Goal: Task Accomplishment & Management: Complete application form

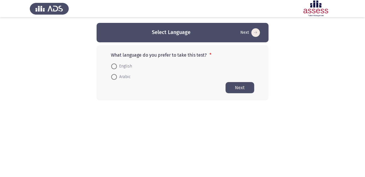
click at [120, 64] on span "English" at bounding box center [124, 66] width 15 height 7
click at [117, 64] on input "English" at bounding box center [114, 67] width 6 height 6
radio input "true"
click at [231, 87] on button "Next" at bounding box center [239, 87] width 29 height 11
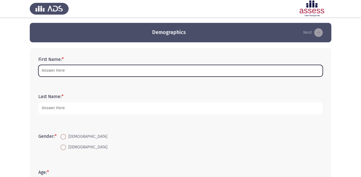
click at [97, 66] on input "First Name: *" at bounding box center [180, 71] width 284 height 12
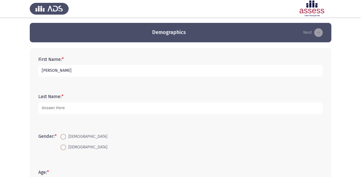
drag, startPoint x: 65, startPoint y: 71, endPoint x: 37, endPoint y: 69, distance: 28.4
click at [37, 69] on div "First Name: * [PERSON_NAME][GEOGRAPHIC_DATA]" at bounding box center [180, 67] width 290 height 26
click at [86, 73] on input "[PERSON_NAME]" at bounding box center [180, 71] width 284 height 12
type input "[PERSON_NAME]"
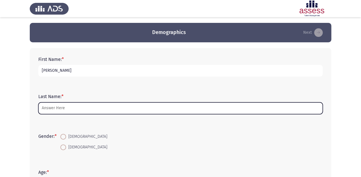
click at [90, 108] on input "Last Name: *" at bounding box center [180, 108] width 284 height 12
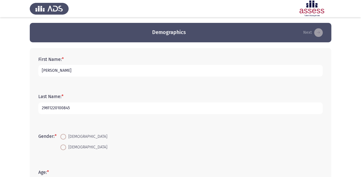
type input "29611220100845"
click at [68, 136] on span "[DEMOGRAPHIC_DATA]" at bounding box center [86, 136] width 41 height 7
click at [66, 136] on input "[DEMOGRAPHIC_DATA]" at bounding box center [63, 137] width 6 height 6
radio input "true"
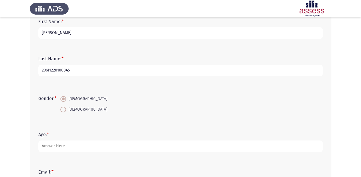
scroll to position [46, 0]
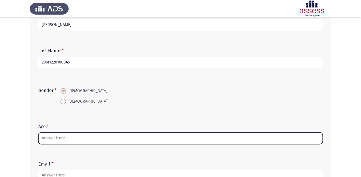
click at [102, 134] on input "Age: *" at bounding box center [180, 138] width 284 height 12
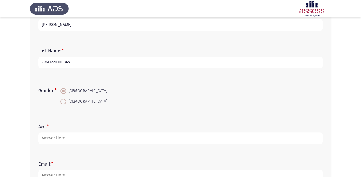
click at [106, 104] on form "Gender: * [DEMOGRAPHIC_DATA] [DEMOGRAPHIC_DATA]" at bounding box center [180, 96] width 284 height 21
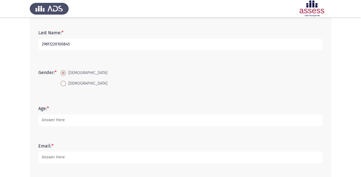
scroll to position [114, 0]
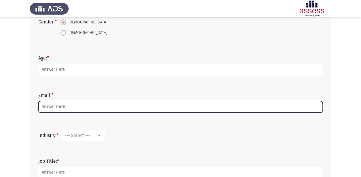
click at [68, 110] on input "Email: *" at bounding box center [180, 107] width 284 height 12
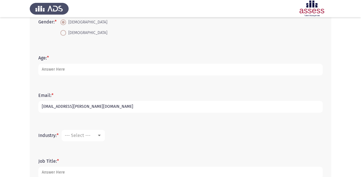
type input "[EMAIL_ADDRESS][PERSON_NAME][DOMAIN_NAME]"
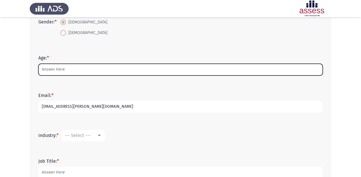
click at [67, 71] on input "Age: *" at bounding box center [180, 70] width 284 height 12
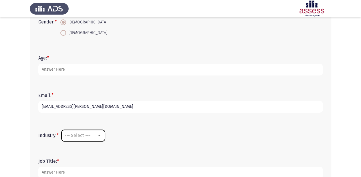
click at [86, 135] on span "--- Select ---" at bounding box center [78, 135] width 26 height 5
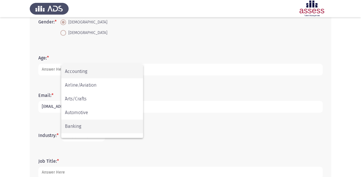
click at [89, 130] on span "Banking" at bounding box center [102, 127] width 74 height 14
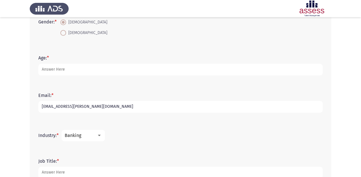
scroll to position [137, 0]
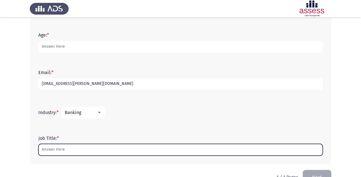
click at [71, 148] on input "Job Title: *" at bounding box center [180, 150] width 284 height 12
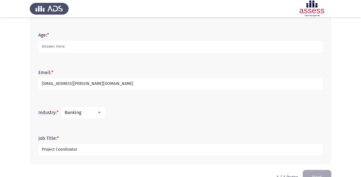
type input "Project Coordinator"
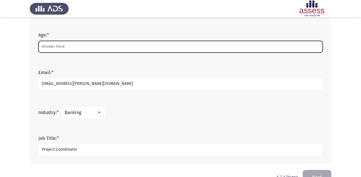
click at [69, 49] on input "Age: *" at bounding box center [180, 47] width 284 height 12
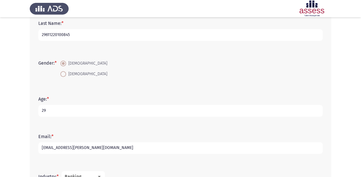
scroll to position [61, 0]
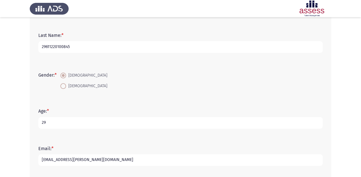
type input "29"
click at [130, 92] on div "Gender: * [DEMOGRAPHIC_DATA] [DEMOGRAPHIC_DATA]" at bounding box center [180, 80] width 290 height 27
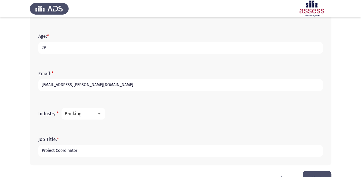
scroll to position [153, 0]
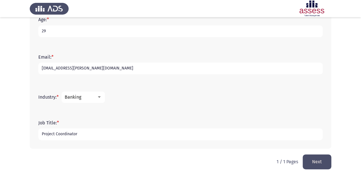
click at [102, 97] on div at bounding box center [99, 97] width 5 height 5
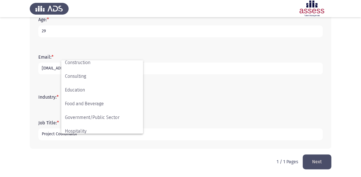
scroll to position [117, 0]
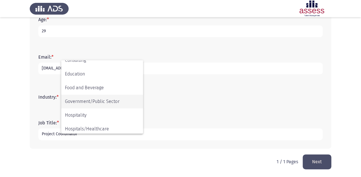
click at [109, 101] on span "Government/Public Sector" at bounding box center [102, 102] width 74 height 14
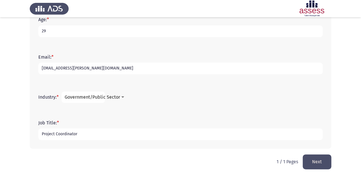
click at [118, 97] on span "Government/Public Sector" at bounding box center [93, 96] width 56 height 5
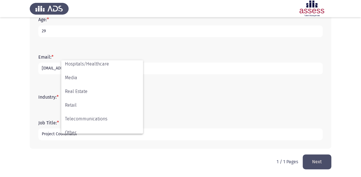
scroll to position [188, 0]
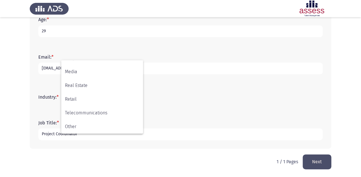
click at [232, 96] on div at bounding box center [180, 88] width 361 height 177
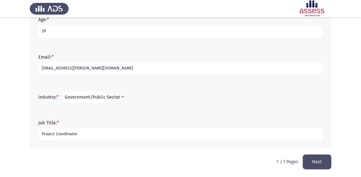
click at [124, 114] on div "Job Title: * Project Coordinator" at bounding box center [180, 130] width 290 height 37
click at [312, 158] on button "Next" at bounding box center [317, 162] width 29 height 15
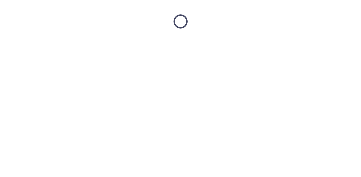
scroll to position [0, 0]
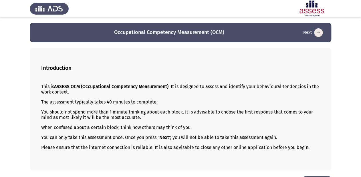
click at [309, 32] on button "Next" at bounding box center [313, 32] width 23 height 9
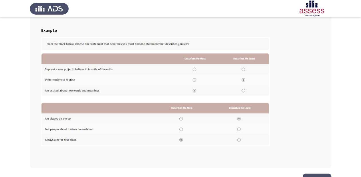
scroll to position [123, 0]
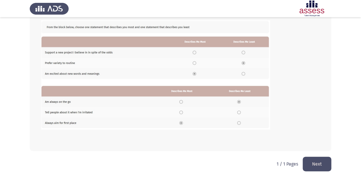
click at [311, 162] on button "Next" at bounding box center [317, 164] width 29 height 15
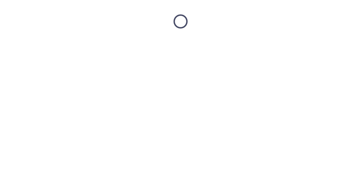
scroll to position [0, 0]
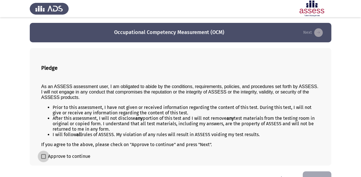
click at [44, 158] on span at bounding box center [43, 156] width 5 height 5
click at [43, 159] on input "Approve to continue" at bounding box center [43, 159] width 0 height 0
checkbox input "true"
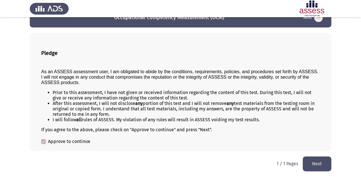
click at [320, 163] on button "Next" at bounding box center [317, 164] width 29 height 15
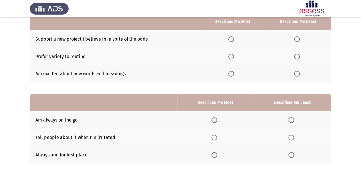
scroll to position [69, 0]
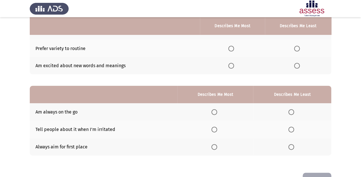
click at [211, 148] on th at bounding box center [215, 146] width 76 height 17
click at [214, 148] on span "Select an option" at bounding box center [214, 147] width 6 height 6
click at [214, 148] on input "Select an option" at bounding box center [214, 147] width 6 height 6
click at [290, 111] on span "Select an option" at bounding box center [291, 112] width 6 height 6
click at [290, 111] on input "Select an option" at bounding box center [291, 112] width 6 height 6
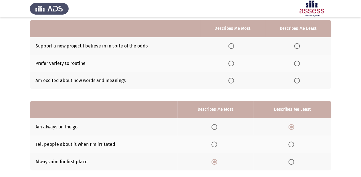
scroll to position [46, 0]
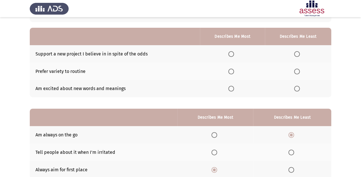
click at [232, 89] on span "Select an option" at bounding box center [231, 89] width 6 height 6
click at [232, 89] on input "Select an option" at bounding box center [231, 89] width 6 height 6
click at [294, 53] on th at bounding box center [298, 53] width 66 height 17
click at [295, 54] on span "Select an option" at bounding box center [297, 54] width 6 height 6
click at [295, 54] on input "Select an option" at bounding box center [297, 54] width 6 height 6
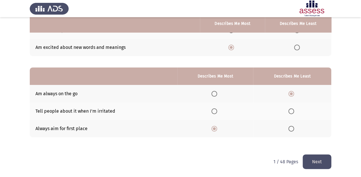
scroll to position [87, 0]
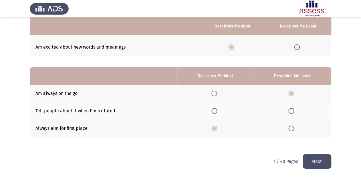
click at [319, 166] on button "Next" at bounding box center [317, 161] width 29 height 15
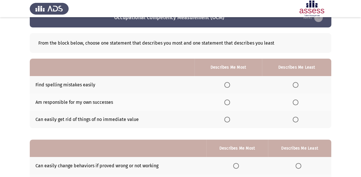
scroll to position [23, 0]
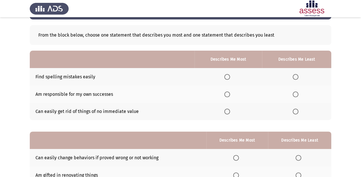
click at [298, 111] on span "Select an option" at bounding box center [296, 112] width 6 height 6
click at [298, 111] on input "Select an option" at bounding box center [296, 112] width 6 height 6
click at [225, 76] on span "Select an option" at bounding box center [227, 77] width 6 height 6
click at [225, 76] on input "Select an option" at bounding box center [227, 77] width 6 height 6
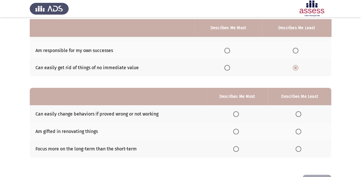
scroll to position [69, 0]
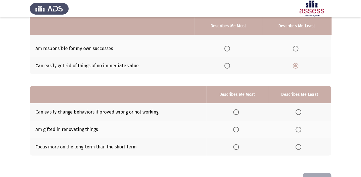
click at [298, 131] on span "Select an option" at bounding box center [299, 130] width 6 height 6
click at [298, 131] on input "Select an option" at bounding box center [299, 130] width 6 height 6
click at [236, 112] on span "Select an option" at bounding box center [236, 112] width 6 height 6
click at [236, 112] on input "Select an option" at bounding box center [236, 112] width 6 height 6
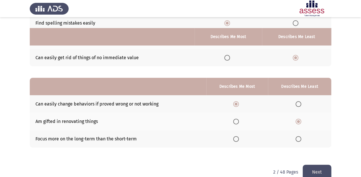
scroll to position [87, 0]
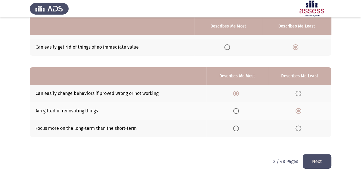
click at [318, 165] on button "Next" at bounding box center [317, 161] width 29 height 15
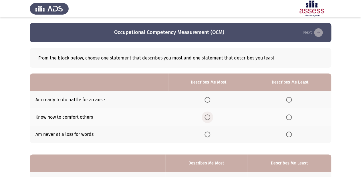
click at [207, 118] on span "Select an option" at bounding box center [208, 117] width 6 height 6
click at [207, 118] on input "Select an option" at bounding box center [208, 117] width 6 height 6
click at [290, 100] on span "Select an option" at bounding box center [289, 100] width 6 height 6
click at [290, 100] on input "Select an option" at bounding box center [289, 100] width 6 height 6
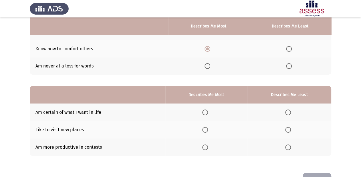
scroll to position [69, 0]
click at [290, 148] on span "Select an option" at bounding box center [288, 147] width 6 height 6
click at [290, 148] on input "Select an option" at bounding box center [288, 147] width 6 height 6
click at [208, 130] on span "Select an option" at bounding box center [205, 130] width 6 height 6
click at [208, 130] on input "Select an option" at bounding box center [205, 130] width 6 height 6
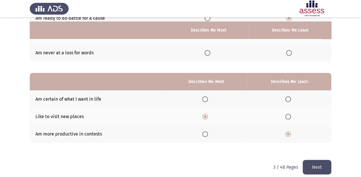
scroll to position [87, 0]
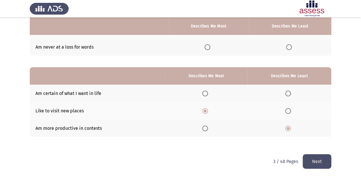
click at [318, 160] on button "Next" at bounding box center [317, 161] width 29 height 15
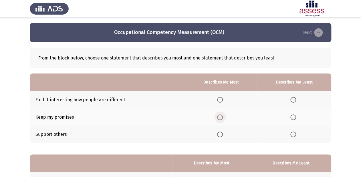
click at [220, 118] on span "Select an option" at bounding box center [220, 117] width 6 height 6
click at [220, 118] on input "Select an option" at bounding box center [220, 117] width 6 height 6
click at [292, 98] on span "Select an option" at bounding box center [293, 100] width 6 height 6
click at [292, 98] on input "Select an option" at bounding box center [293, 100] width 6 height 6
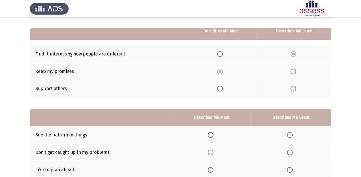
scroll to position [69, 0]
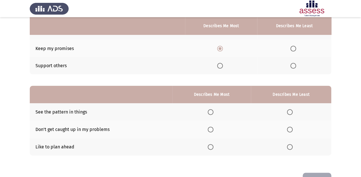
click at [293, 111] on span "Select an option" at bounding box center [290, 112] width 6 height 6
click at [293, 111] on input "Select an option" at bounding box center [290, 112] width 6 height 6
click at [212, 148] on span "Select an option" at bounding box center [211, 147] width 6 height 6
click at [212, 148] on input "Select an option" at bounding box center [211, 147] width 6 height 6
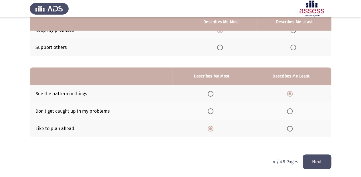
scroll to position [87, 0]
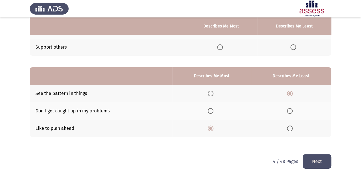
click at [319, 160] on button "Next" at bounding box center [317, 161] width 29 height 15
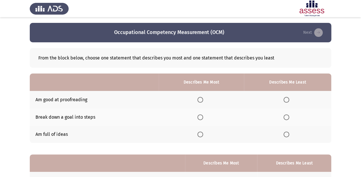
click at [202, 118] on span "Select an option" at bounding box center [200, 117] width 6 height 6
click at [202, 118] on input "Select an option" at bounding box center [200, 117] width 6 height 6
click at [291, 100] on label "Select an option" at bounding box center [288, 100] width 8 height 6
click at [289, 100] on input "Select an option" at bounding box center [287, 100] width 6 height 6
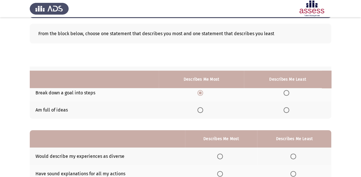
scroll to position [87, 0]
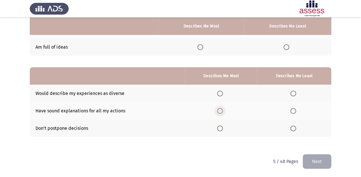
click at [220, 111] on span "Select an option" at bounding box center [220, 111] width 6 height 6
click at [220, 111] on input "Select an option" at bounding box center [220, 111] width 6 height 6
click at [292, 96] on span "Select an option" at bounding box center [293, 94] width 6 height 6
click at [292, 96] on input "Select an option" at bounding box center [293, 94] width 6 height 6
click at [294, 129] on span "Select an option" at bounding box center [293, 129] width 6 height 6
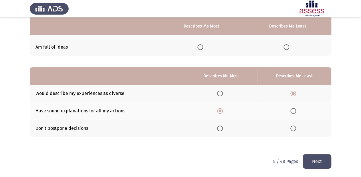
click at [294, 129] on input "Select an option" at bounding box center [293, 129] width 6 height 6
click at [222, 94] on span "Select an option" at bounding box center [220, 94] width 6 height 6
click at [222, 94] on input "Select an option" at bounding box center [220, 94] width 6 height 6
click at [321, 157] on button "Next" at bounding box center [317, 161] width 29 height 15
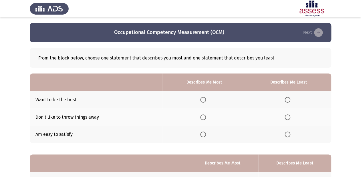
click at [203, 99] on span "Select an option" at bounding box center [203, 100] width 6 height 6
click at [203, 99] on input "Select an option" at bounding box center [203, 100] width 6 height 6
click at [285, 134] on th at bounding box center [289, 134] width 86 height 17
click at [287, 135] on span "Select an option" at bounding box center [288, 135] width 6 height 6
click at [287, 135] on input "Select an option" at bounding box center [288, 135] width 6 height 6
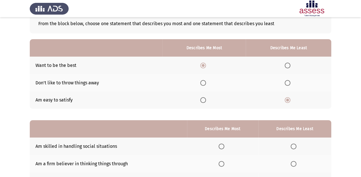
scroll to position [46, 0]
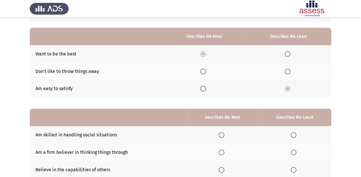
click at [286, 70] on span "Select an option" at bounding box center [288, 72] width 6 height 6
click at [286, 70] on input "Select an option" at bounding box center [288, 72] width 6 height 6
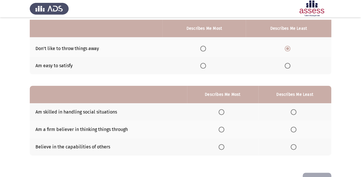
scroll to position [87, 0]
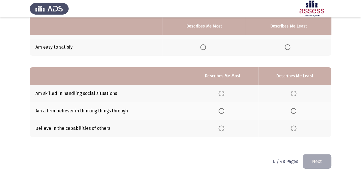
click at [227, 94] on label "Select an option" at bounding box center [223, 94] width 8 height 6
click at [224, 94] on input "Select an option" at bounding box center [222, 94] width 6 height 6
click at [295, 112] on span "Select an option" at bounding box center [294, 111] width 6 height 6
click at [295, 112] on input "Select an option" at bounding box center [294, 111] width 6 height 6
click at [296, 127] on span "Select an option" at bounding box center [294, 129] width 6 height 6
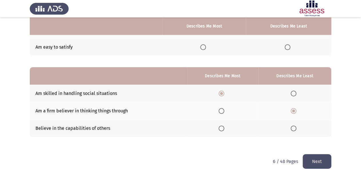
click at [296, 127] on input "Select an option" at bounding box center [294, 129] width 6 height 6
click at [294, 111] on span "Select an option" at bounding box center [294, 111] width 6 height 6
click at [294, 111] on input "Select an option" at bounding box center [294, 111] width 6 height 6
click at [311, 157] on button "Next" at bounding box center [317, 161] width 29 height 15
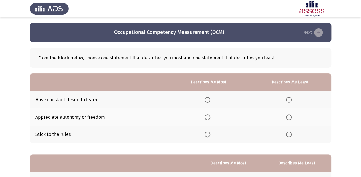
click at [211, 98] on label "Select an option" at bounding box center [209, 100] width 8 height 6
click at [210, 98] on input "Select an option" at bounding box center [208, 100] width 6 height 6
click at [291, 116] on span "Select an option" at bounding box center [289, 117] width 6 height 6
click at [291, 116] on input "Select an option" at bounding box center [289, 117] width 6 height 6
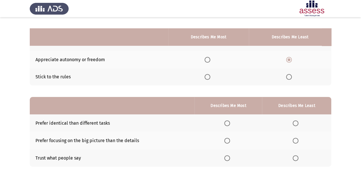
scroll to position [69, 0]
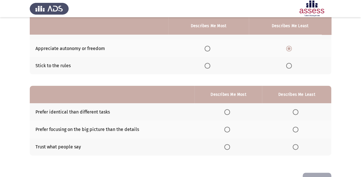
click at [298, 110] on span "Select an option" at bounding box center [296, 112] width 6 height 6
click at [298, 110] on input "Select an option" at bounding box center [296, 112] width 6 height 6
click at [227, 149] on span "Select an option" at bounding box center [227, 147] width 6 height 6
click at [227, 149] on input "Select an option" at bounding box center [227, 147] width 6 height 6
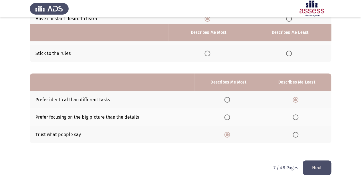
scroll to position [87, 0]
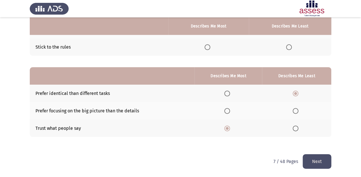
click at [306, 159] on button "Next" at bounding box center [317, 161] width 29 height 15
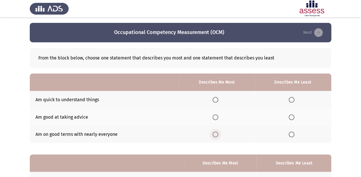
click at [217, 136] on span "Select an option" at bounding box center [216, 135] width 6 height 6
click at [217, 136] on input "Select an option" at bounding box center [216, 135] width 6 height 6
click at [218, 101] on span "Select an option" at bounding box center [216, 100] width 6 height 6
click at [218, 101] on input "Select an option" at bounding box center [216, 100] width 6 height 6
click at [291, 133] on span "Select an option" at bounding box center [292, 135] width 6 height 6
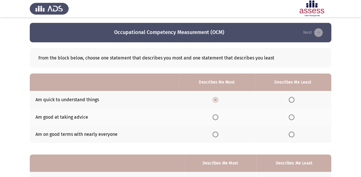
click at [291, 133] on input "Select an option" at bounding box center [292, 135] width 6 height 6
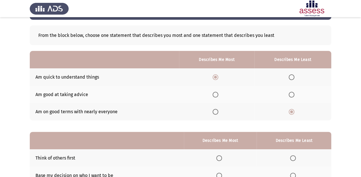
scroll to position [23, 0]
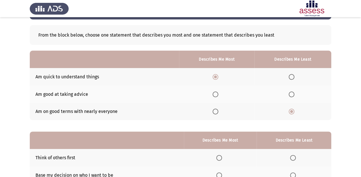
click at [291, 94] on span "Select an option" at bounding box center [292, 95] width 6 height 6
click at [291, 94] on input "Select an option" at bounding box center [292, 95] width 6 height 6
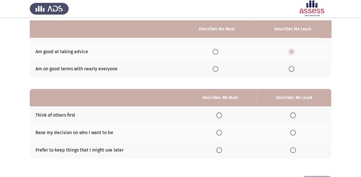
scroll to position [69, 0]
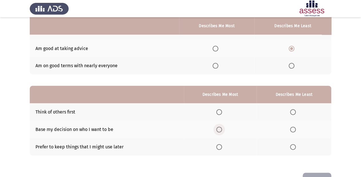
click at [222, 131] on span "Select an option" at bounding box center [219, 130] width 6 height 6
click at [222, 131] on input "Select an option" at bounding box center [219, 130] width 6 height 6
click at [219, 148] on span "Select an option" at bounding box center [219, 147] width 6 height 6
click at [219, 148] on input "Select an option" at bounding box center [219, 147] width 6 height 6
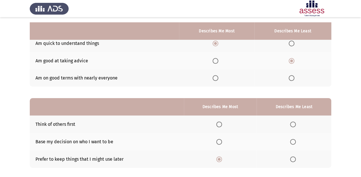
scroll to position [64, 0]
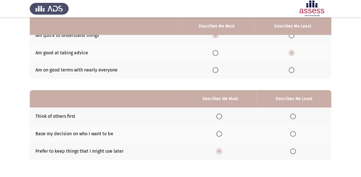
click at [294, 133] on span "Select an option" at bounding box center [293, 134] width 6 height 6
click at [294, 133] on input "Select an option" at bounding box center [293, 134] width 6 height 6
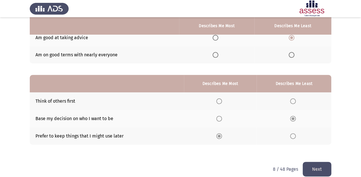
scroll to position [87, 0]
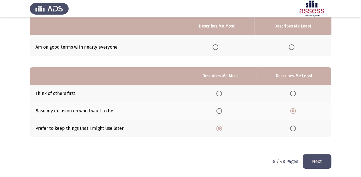
click at [221, 95] on span "Select an option" at bounding box center [219, 94] width 6 height 6
click at [221, 95] on input "Select an option" at bounding box center [219, 94] width 6 height 6
drag, startPoint x: 314, startPoint y: 161, endPoint x: 315, endPoint y: 158, distance: 3.8
click at [314, 161] on button "Next" at bounding box center [317, 161] width 29 height 15
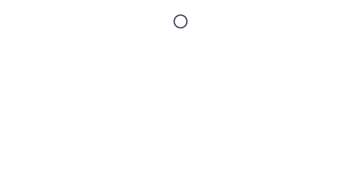
scroll to position [0, 0]
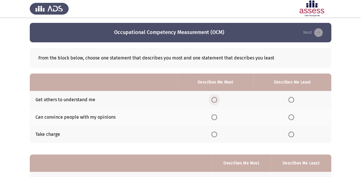
click at [214, 98] on span "Select an option" at bounding box center [214, 100] width 6 height 6
click at [214, 98] on input "Select an option" at bounding box center [214, 100] width 6 height 6
click at [289, 117] on span "Select an option" at bounding box center [291, 117] width 6 height 6
click at [289, 117] on input "Select an option" at bounding box center [291, 117] width 6 height 6
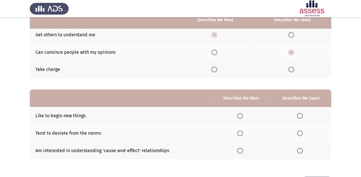
scroll to position [69, 0]
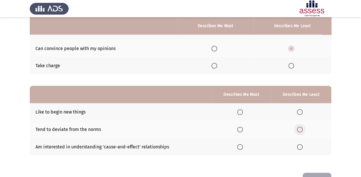
click at [300, 131] on span "Select an option" at bounding box center [300, 130] width 6 height 6
click at [300, 131] on input "Select an option" at bounding box center [300, 130] width 6 height 6
click at [240, 149] on span "Select an option" at bounding box center [240, 147] width 6 height 6
click at [240, 149] on input "Select an option" at bounding box center [240, 147] width 6 height 6
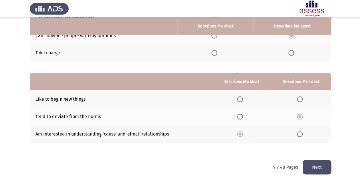
scroll to position [87, 0]
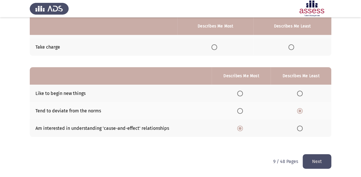
click at [314, 160] on button "Next" at bounding box center [317, 161] width 29 height 15
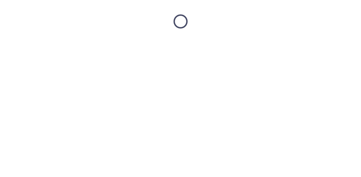
scroll to position [0, 0]
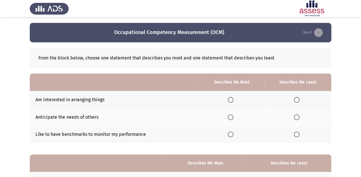
click at [296, 135] on span "Select an option" at bounding box center [297, 135] width 6 height 6
click at [296, 135] on input "Select an option" at bounding box center [297, 135] width 6 height 6
click at [230, 102] on span "Select an option" at bounding box center [231, 100] width 6 height 6
click at [230, 102] on input "Select an option" at bounding box center [231, 100] width 6 height 6
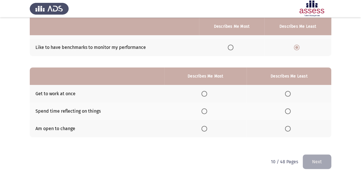
scroll to position [87, 0]
click at [290, 92] on span "Select an option" at bounding box center [288, 94] width 6 height 6
click at [290, 92] on input "Select an option" at bounding box center [288, 94] width 6 height 6
click at [203, 92] on span "Select an option" at bounding box center [204, 94] width 6 height 6
click at [203, 92] on input "Select an option" at bounding box center [204, 94] width 6 height 6
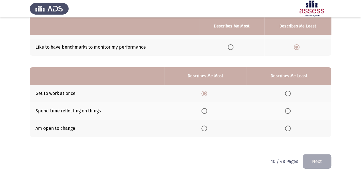
click at [287, 111] on span "Select an option" at bounding box center [288, 111] width 6 height 6
click at [287, 111] on input "Select an option" at bounding box center [288, 111] width 6 height 6
click at [317, 157] on button "Next" at bounding box center [317, 161] width 29 height 15
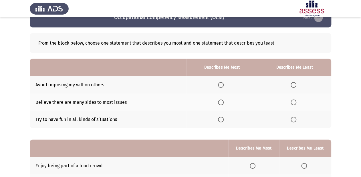
scroll to position [23, 0]
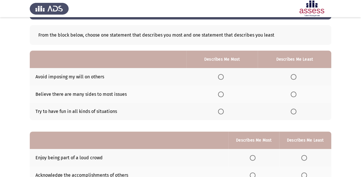
click at [293, 111] on span "Select an option" at bounding box center [294, 112] width 6 height 6
click at [293, 111] on input "Select an option" at bounding box center [294, 112] width 6 height 6
click at [222, 96] on span "Select an option" at bounding box center [221, 95] width 6 height 6
click at [222, 96] on input "Select an option" at bounding box center [221, 95] width 6 height 6
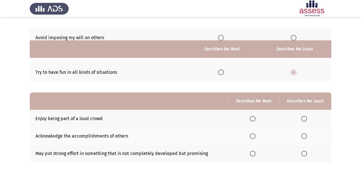
scroll to position [87, 0]
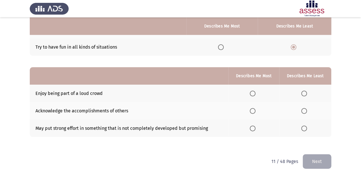
click at [302, 95] on span "Select an option" at bounding box center [304, 94] width 6 height 6
click at [302, 95] on input "Select an option" at bounding box center [304, 94] width 6 height 6
click at [254, 112] on span "Select an option" at bounding box center [253, 111] width 6 height 6
click at [254, 112] on input "Select an option" at bounding box center [253, 111] width 6 height 6
click at [253, 128] on span "Select an option" at bounding box center [253, 129] width 6 height 6
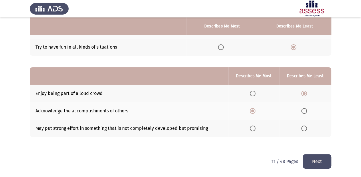
click at [253, 128] on input "Select an option" at bounding box center [253, 129] width 6 height 6
click at [322, 163] on button "Next" at bounding box center [317, 161] width 29 height 15
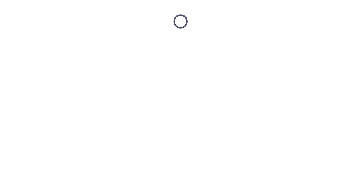
scroll to position [0, 0]
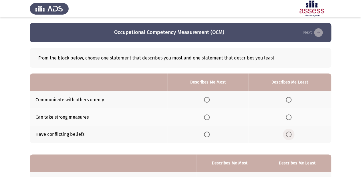
click at [293, 135] on label "Select an option" at bounding box center [290, 135] width 8 height 6
click at [292, 135] on input "Select an option" at bounding box center [289, 135] width 6 height 6
click at [204, 100] on th at bounding box center [207, 99] width 81 height 17
click at [210, 100] on span "Select an option" at bounding box center [207, 100] width 6 height 6
click at [210, 100] on input "Select an option" at bounding box center [207, 100] width 6 height 6
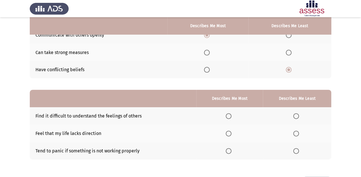
scroll to position [87, 0]
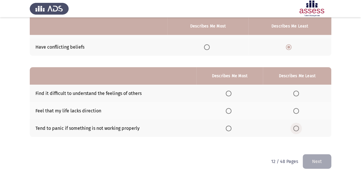
click at [297, 129] on span "Select an option" at bounding box center [296, 129] width 6 height 6
click at [297, 129] on input "Select an option" at bounding box center [296, 129] width 6 height 6
click at [231, 95] on span "Select an option" at bounding box center [229, 94] width 6 height 6
click at [231, 95] on input "Select an option" at bounding box center [229, 94] width 6 height 6
click at [310, 159] on button "Next" at bounding box center [317, 161] width 29 height 15
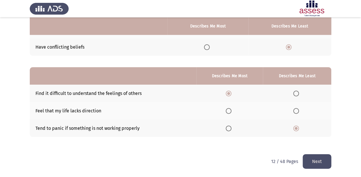
click at [310, 159] on html "Occupational Competency Measurement (OCM) Next From the block below, choose one…" at bounding box center [180, 45] width 361 height 264
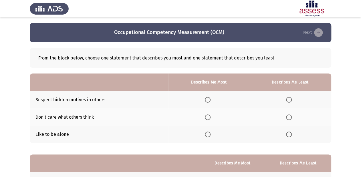
click at [291, 135] on span "Select an option" at bounding box center [289, 135] width 6 height 6
click at [291, 135] on input "Select an option" at bounding box center [289, 135] width 6 height 6
click at [209, 101] on span "Select an option" at bounding box center [208, 100] width 6 height 6
click at [209, 101] on input "Select an option" at bounding box center [208, 100] width 6 height 6
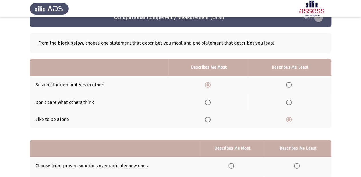
scroll to position [23, 0]
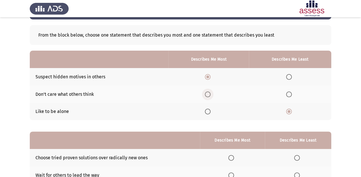
click at [211, 96] on span "Select an option" at bounding box center [208, 95] width 6 height 6
click at [211, 96] on input "Select an option" at bounding box center [208, 95] width 6 height 6
click at [207, 80] on span "Select an option" at bounding box center [208, 77] width 6 height 6
click at [207, 80] on input "Select an option" at bounding box center [208, 77] width 6 height 6
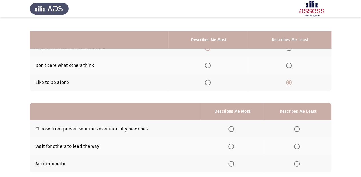
scroll to position [69, 0]
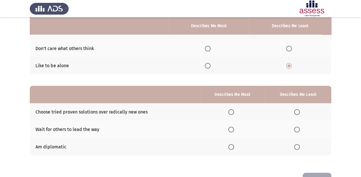
click at [299, 131] on span "Select an option" at bounding box center [297, 130] width 6 height 6
click at [299, 131] on input "Select an option" at bounding box center [297, 130] width 6 height 6
click at [230, 112] on span "Select an option" at bounding box center [231, 112] width 6 height 6
click at [230, 112] on input "Select an option" at bounding box center [231, 112] width 6 height 6
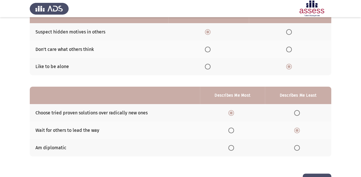
scroll to position [87, 0]
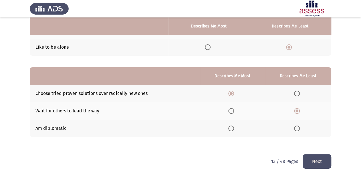
click at [315, 158] on button "Next" at bounding box center [317, 161] width 29 height 15
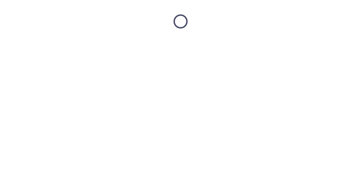
scroll to position [0, 0]
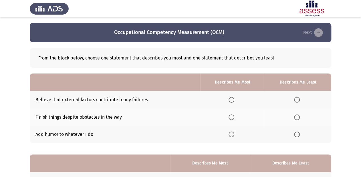
click at [235, 117] on label "Select an option" at bounding box center [233, 117] width 8 height 6
click at [234, 117] on input "Select an option" at bounding box center [232, 117] width 6 height 6
click at [296, 136] on span "Select an option" at bounding box center [297, 135] width 6 height 6
click at [296, 136] on input "Select an option" at bounding box center [297, 135] width 6 height 6
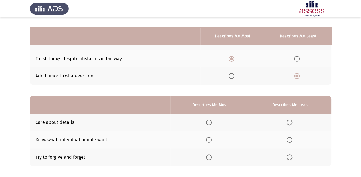
scroll to position [69, 0]
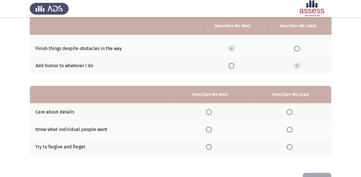
click at [207, 112] on span "Select an option" at bounding box center [209, 112] width 6 height 6
click at [207, 112] on input "Select an option" at bounding box center [209, 112] width 6 height 6
click at [286, 130] on th at bounding box center [291, 129] width 82 height 17
click at [290, 128] on span "Select an option" at bounding box center [290, 130] width 6 height 6
click at [290, 128] on input "Select an option" at bounding box center [290, 130] width 6 height 6
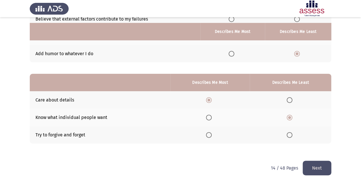
scroll to position [87, 0]
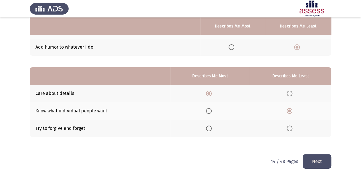
click at [311, 159] on button "Next" at bounding box center [317, 161] width 29 height 15
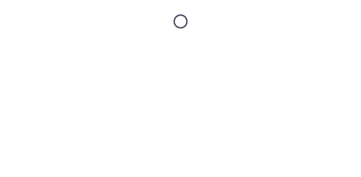
scroll to position [0, 0]
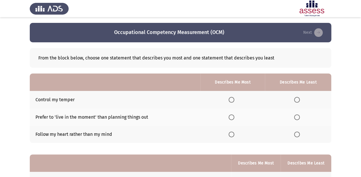
click at [298, 116] on span "Select an option" at bounding box center [297, 117] width 6 height 6
click at [298, 116] on input "Select an option" at bounding box center [297, 117] width 6 height 6
click at [232, 100] on span "Select an option" at bounding box center [232, 100] width 6 height 6
click at [232, 100] on input "Select an option" at bounding box center [232, 100] width 6 height 6
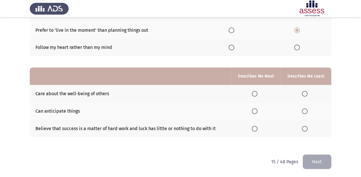
scroll to position [87, 0]
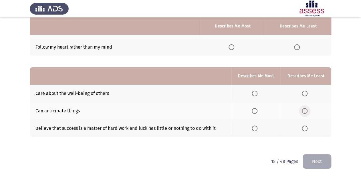
click at [302, 111] on span "Select an option" at bounding box center [305, 111] width 6 height 6
click at [302, 111] on input "Select an option" at bounding box center [305, 111] width 6 height 6
click at [254, 129] on span "Select an option" at bounding box center [255, 129] width 6 height 6
click at [254, 129] on input "Select an option" at bounding box center [255, 129] width 6 height 6
click at [317, 163] on button "Next" at bounding box center [317, 161] width 29 height 15
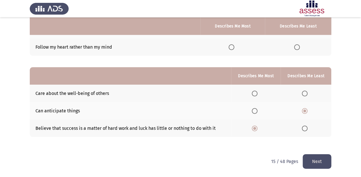
scroll to position [0, 0]
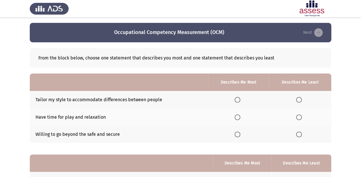
click at [239, 102] on span "Select an option" at bounding box center [238, 100] width 6 height 6
click at [239, 102] on input "Select an option" at bounding box center [238, 100] width 6 height 6
click at [297, 137] on span "Select an option" at bounding box center [299, 135] width 6 height 6
click at [297, 137] on input "Select an option" at bounding box center [299, 135] width 6 height 6
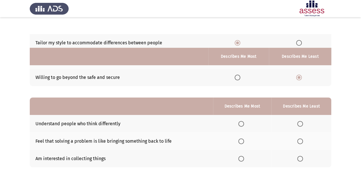
scroll to position [87, 0]
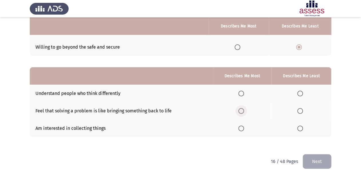
click at [243, 113] on span "Select an option" at bounding box center [241, 111] width 6 height 6
click at [243, 113] on input "Select an option" at bounding box center [241, 111] width 6 height 6
click at [301, 130] on span "Select an option" at bounding box center [300, 129] width 6 height 6
click at [301, 130] on input "Select an option" at bounding box center [300, 129] width 6 height 6
click at [316, 162] on button "Next" at bounding box center [317, 161] width 29 height 15
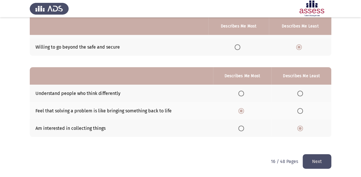
scroll to position [0, 0]
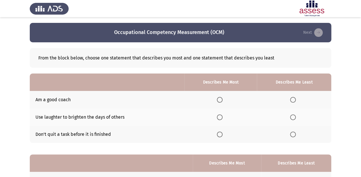
click at [221, 133] on span "Select an option" at bounding box center [220, 135] width 6 height 6
click at [221, 133] on input "Select an option" at bounding box center [220, 135] width 6 height 6
click at [295, 118] on span "Select an option" at bounding box center [293, 117] width 6 height 6
click at [295, 118] on input "Select an option" at bounding box center [293, 117] width 6 height 6
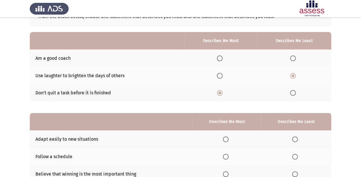
scroll to position [64, 0]
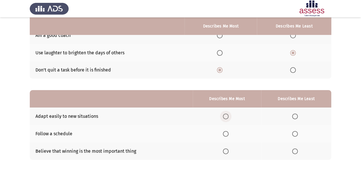
click at [229, 117] on span "Select an option" at bounding box center [226, 117] width 6 height 6
click at [229, 117] on input "Select an option" at bounding box center [226, 117] width 6 height 6
click at [296, 153] on span "Select an option" at bounding box center [295, 151] width 6 height 6
click at [296, 153] on input "Select an option" at bounding box center [295, 151] width 6 height 6
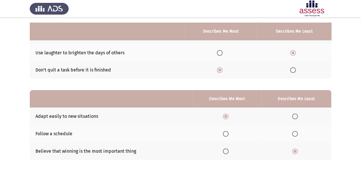
scroll to position [87, 0]
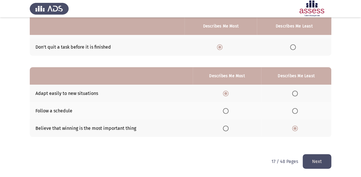
click at [320, 164] on button "Next" at bounding box center [317, 161] width 29 height 15
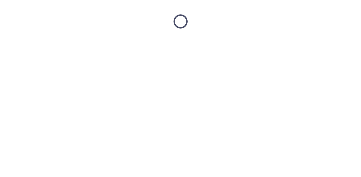
scroll to position [0, 0]
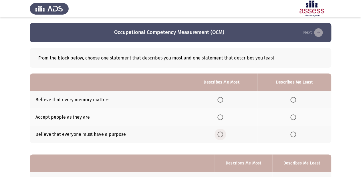
click at [224, 133] on label "Select an option" at bounding box center [221, 135] width 8 height 6
click at [223, 133] on input "Select an option" at bounding box center [220, 135] width 6 height 6
drag, startPoint x: 296, startPoint y: 92, endPoint x: 296, endPoint y: 98, distance: 6.9
click at [296, 98] on th at bounding box center [295, 99] width 74 height 17
click at [296, 98] on span "Select an option" at bounding box center [293, 100] width 6 height 6
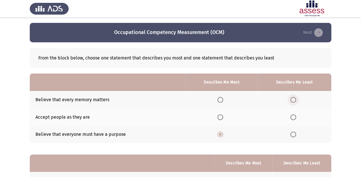
click at [296, 98] on input "Select an option" at bounding box center [293, 100] width 6 height 6
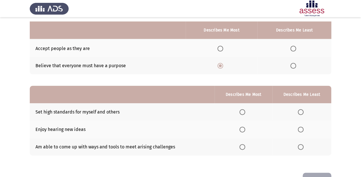
scroll to position [87, 0]
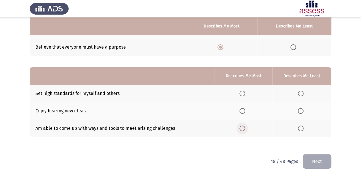
click at [245, 130] on span "Select an option" at bounding box center [242, 129] width 6 height 6
click at [245, 130] on input "Select an option" at bounding box center [242, 129] width 6 height 6
click at [301, 92] on span "Select an option" at bounding box center [301, 94] width 6 height 6
click at [301, 92] on input "Select an option" at bounding box center [301, 94] width 6 height 6
click at [314, 158] on button "Next" at bounding box center [317, 161] width 29 height 15
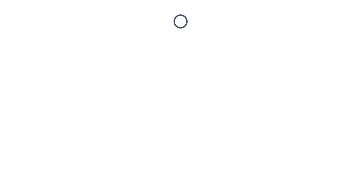
scroll to position [0, 0]
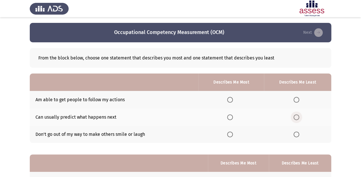
click at [299, 117] on span "Select an option" at bounding box center [297, 117] width 6 height 6
click at [299, 117] on input "Select an option" at bounding box center [297, 117] width 6 height 6
click at [229, 102] on span "Select an option" at bounding box center [230, 100] width 6 height 6
click at [229, 102] on input "Select an option" at bounding box center [230, 100] width 6 height 6
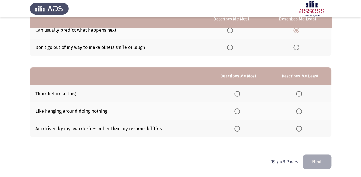
scroll to position [87, 0]
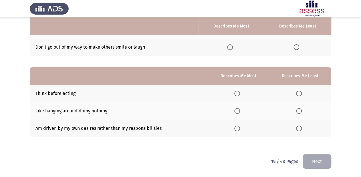
click at [298, 109] on span "Select an option" at bounding box center [299, 111] width 6 height 6
click at [298, 109] on input "Select an option" at bounding box center [299, 111] width 6 height 6
click at [236, 96] on span "Select an option" at bounding box center [237, 94] width 6 height 6
click at [236, 96] on input "Select an option" at bounding box center [237, 94] width 6 height 6
click at [310, 157] on button "Next" at bounding box center [317, 161] width 29 height 15
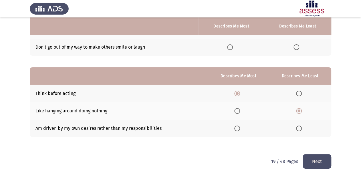
scroll to position [0, 0]
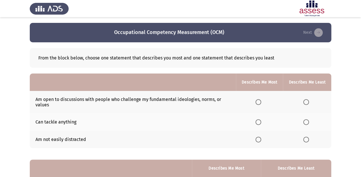
click at [258, 103] on span "Select an option" at bounding box center [259, 102] width 6 height 6
click at [258, 103] on input "Select an option" at bounding box center [259, 102] width 6 height 6
click at [304, 120] on span "Select an option" at bounding box center [306, 122] width 6 height 6
click at [304, 120] on input "Select an option" at bounding box center [306, 122] width 6 height 6
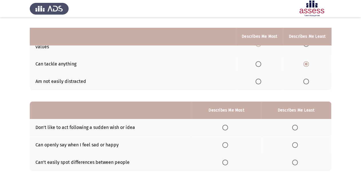
scroll to position [69, 0]
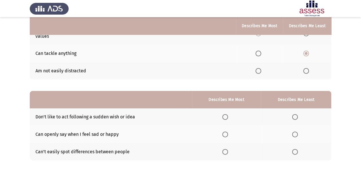
click at [227, 135] on span "Select an option" at bounding box center [225, 135] width 6 height 6
click at [227, 135] on input "Select an option" at bounding box center [225, 135] width 6 height 6
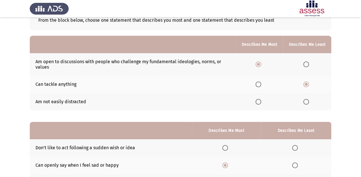
scroll to position [92, 0]
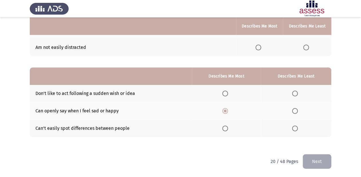
click at [294, 131] on span "Select an option" at bounding box center [295, 129] width 6 height 6
click at [294, 131] on input "Select an option" at bounding box center [295, 129] width 6 height 6
click at [315, 161] on button "Next" at bounding box center [317, 161] width 29 height 15
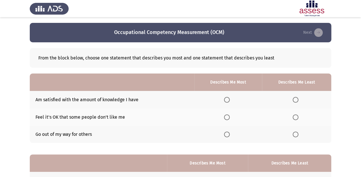
click at [295, 99] on span "Select an option" at bounding box center [296, 100] width 6 height 6
click at [295, 99] on input "Select an option" at bounding box center [296, 100] width 6 height 6
click at [227, 135] on span "Select an option" at bounding box center [227, 135] width 6 height 6
click at [227, 135] on input "Select an option" at bounding box center [227, 135] width 6 height 6
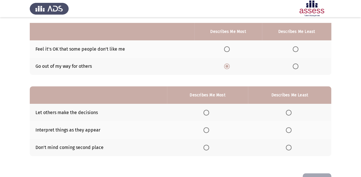
scroll to position [19, 0]
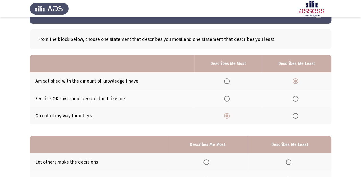
click at [225, 98] on span "Select an option" at bounding box center [227, 99] width 6 height 6
click at [225, 98] on input "Select an option" at bounding box center [227, 99] width 6 height 6
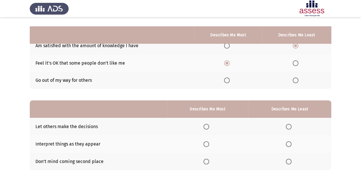
scroll to position [64, 0]
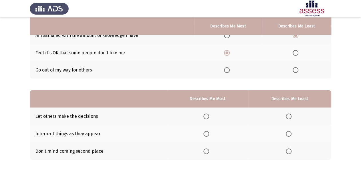
click at [288, 153] on span "Select an option" at bounding box center [289, 151] width 6 height 6
click at [288, 153] on input "Select an option" at bounding box center [289, 151] width 6 height 6
click at [206, 136] on span "Select an option" at bounding box center [206, 134] width 6 height 6
click at [206, 136] on input "Select an option" at bounding box center [206, 134] width 6 height 6
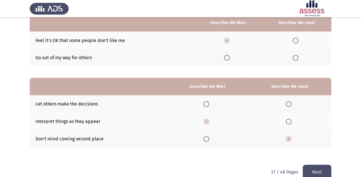
scroll to position [87, 0]
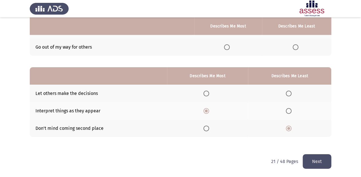
click at [314, 157] on button "Next" at bounding box center [317, 161] width 29 height 15
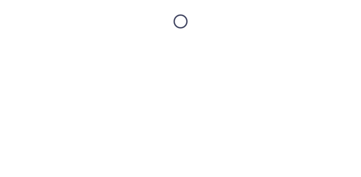
scroll to position [0, 0]
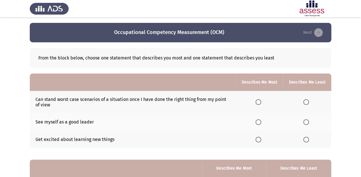
click at [258, 124] on span "Select an option" at bounding box center [259, 122] width 6 height 6
click at [258, 124] on input "Select an option" at bounding box center [259, 122] width 6 height 6
click at [307, 102] on span "Select an option" at bounding box center [306, 102] width 6 height 6
click at [307, 102] on input "Select an option" at bounding box center [306, 102] width 6 height 6
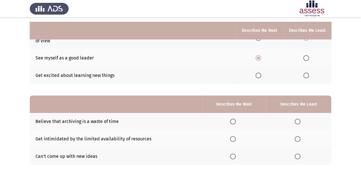
scroll to position [69, 0]
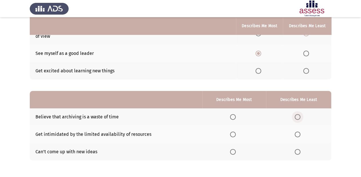
click at [299, 116] on span "Select an option" at bounding box center [298, 117] width 6 height 6
click at [299, 116] on input "Select an option" at bounding box center [298, 117] width 6 height 6
click at [229, 136] on th at bounding box center [234, 134] width 64 height 17
click at [231, 136] on span "Select an option" at bounding box center [233, 135] width 6 height 6
click at [231, 136] on input "Select an option" at bounding box center [233, 135] width 6 height 6
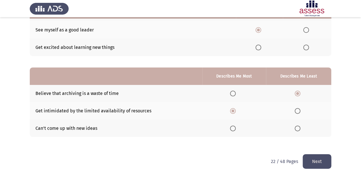
scroll to position [92, 0]
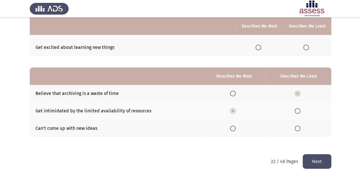
click at [319, 159] on button "Next" at bounding box center [317, 161] width 29 height 15
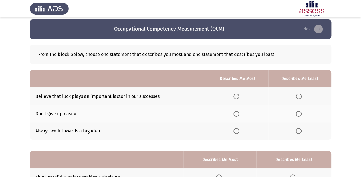
scroll to position [0, 0]
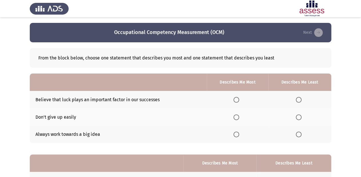
click at [239, 117] on span "Select an option" at bounding box center [236, 117] width 6 height 6
click at [239, 117] on input "Select an option" at bounding box center [236, 117] width 6 height 6
click at [297, 98] on span "Select an option" at bounding box center [299, 100] width 6 height 6
click at [297, 98] on input "Select an option" at bounding box center [299, 100] width 6 height 6
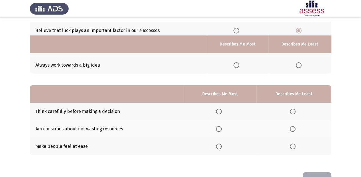
scroll to position [87, 0]
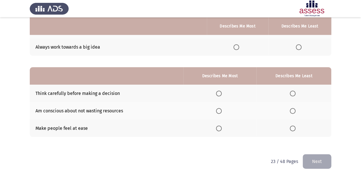
click at [218, 95] on span "Select an option" at bounding box center [219, 94] width 6 height 6
click at [218, 95] on input "Select an option" at bounding box center [219, 94] width 6 height 6
click at [299, 112] on th at bounding box center [293, 110] width 75 height 17
click at [292, 110] on span "Select an option" at bounding box center [293, 111] width 6 height 6
click at [292, 110] on input "Select an option" at bounding box center [293, 111] width 6 height 6
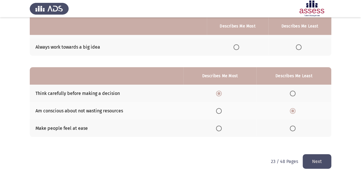
click at [309, 164] on button "Next" at bounding box center [317, 161] width 29 height 15
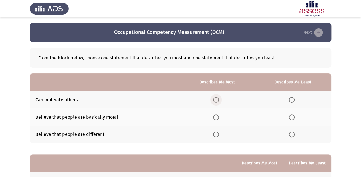
click at [215, 97] on span "Select an option" at bounding box center [216, 100] width 6 height 6
click at [215, 97] on input "Select an option" at bounding box center [216, 100] width 6 height 6
click at [295, 116] on label "Select an option" at bounding box center [293, 117] width 8 height 6
click at [295, 116] on input "Select an option" at bounding box center [292, 117] width 6 height 6
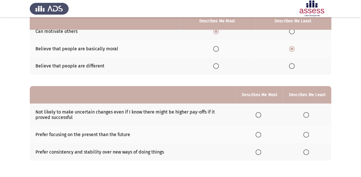
scroll to position [69, 0]
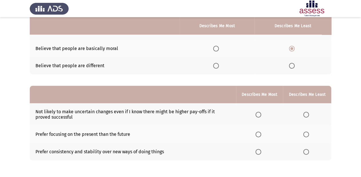
click at [260, 113] on span "Select an option" at bounding box center [259, 115] width 6 height 6
click at [260, 113] on input "Select an option" at bounding box center [259, 115] width 6 height 6
click at [308, 135] on span "Select an option" at bounding box center [306, 135] width 6 height 6
click at [308, 135] on input "Select an option" at bounding box center [306, 135] width 6 height 6
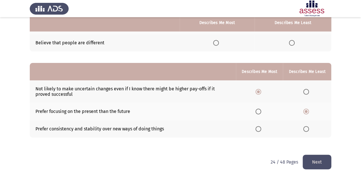
scroll to position [92, 0]
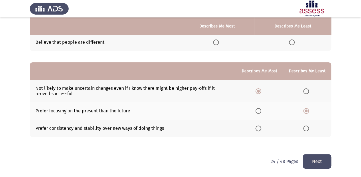
click at [315, 160] on button "Next" at bounding box center [317, 161] width 29 height 15
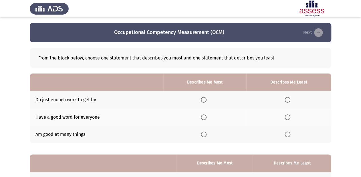
click at [206, 133] on span "Select an option" at bounding box center [204, 135] width 6 height 6
click at [206, 133] on input "Select an option" at bounding box center [204, 135] width 6 height 6
click at [289, 98] on span "Select an option" at bounding box center [288, 100] width 6 height 6
click at [289, 98] on input "Select an option" at bounding box center [288, 100] width 6 height 6
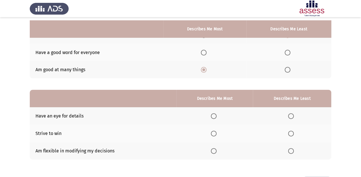
scroll to position [69, 0]
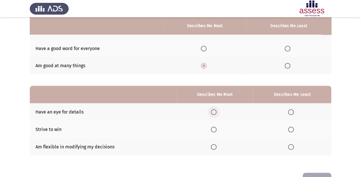
click at [216, 114] on span "Select an option" at bounding box center [214, 112] width 6 height 6
click at [216, 114] on input "Select an option" at bounding box center [214, 112] width 6 height 6
click at [214, 131] on span "Select an option" at bounding box center [214, 130] width 6 height 6
click at [214, 131] on input "Select an option" at bounding box center [214, 130] width 6 height 6
click at [289, 148] on span "Select an option" at bounding box center [291, 147] width 6 height 6
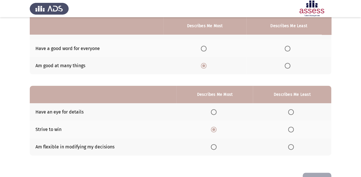
click at [289, 148] on input "Select an option" at bounding box center [291, 147] width 6 height 6
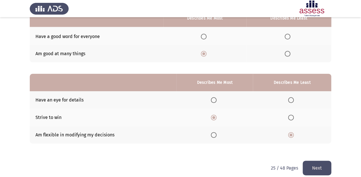
scroll to position [87, 0]
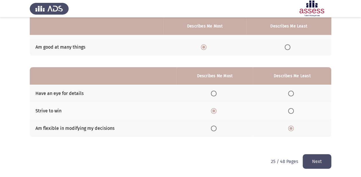
click at [321, 159] on button "Next" at bounding box center [317, 161] width 29 height 15
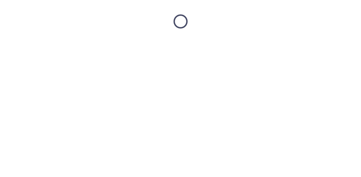
scroll to position [0, 0]
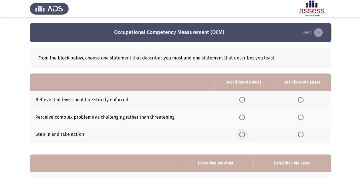
click at [241, 135] on span "Select an option" at bounding box center [242, 135] width 6 height 6
click at [241, 135] on input "Select an option" at bounding box center [242, 135] width 6 height 6
click at [302, 98] on span "Select an option" at bounding box center [301, 100] width 6 height 6
click at [302, 98] on input "Select an option" at bounding box center [301, 100] width 6 height 6
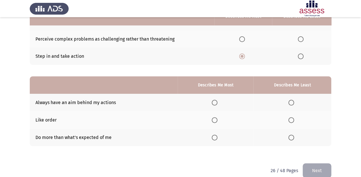
scroll to position [87, 0]
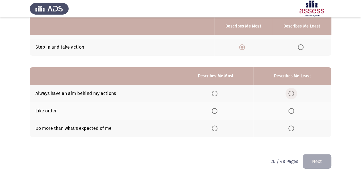
click at [292, 93] on span "Select an option" at bounding box center [291, 94] width 6 height 6
click at [292, 93] on input "Select an option" at bounding box center [291, 94] width 6 height 6
click at [217, 112] on span "Select an option" at bounding box center [215, 111] width 6 height 6
click at [217, 112] on input "Select an option" at bounding box center [215, 111] width 6 height 6
click at [310, 159] on button "Next" at bounding box center [317, 161] width 29 height 15
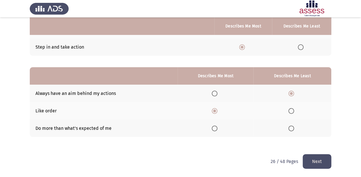
scroll to position [0, 0]
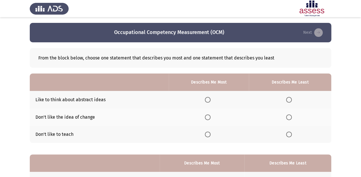
click at [292, 136] on span "Select an option" at bounding box center [289, 135] width 6 height 6
click at [292, 136] on input "Select an option" at bounding box center [289, 135] width 6 height 6
click at [214, 97] on th at bounding box center [209, 99] width 80 height 17
click at [213, 100] on label "Select an option" at bounding box center [209, 100] width 8 height 6
click at [211, 100] on input "Select an option" at bounding box center [208, 100] width 6 height 6
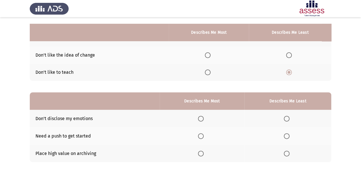
scroll to position [69, 0]
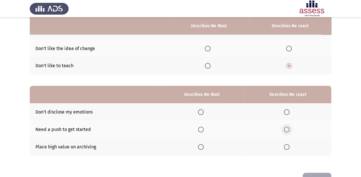
click at [288, 130] on span "Select an option" at bounding box center [287, 130] width 6 height 6
click at [288, 130] on input "Select an option" at bounding box center [287, 130] width 6 height 6
click at [201, 149] on span "Select an option" at bounding box center [201, 147] width 6 height 6
click at [201, 149] on input "Select an option" at bounding box center [201, 147] width 6 height 6
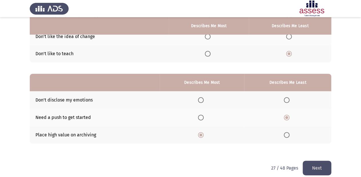
scroll to position [87, 0]
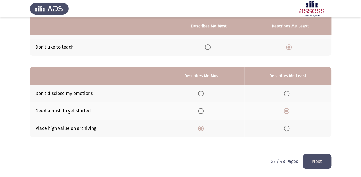
click at [331, 161] on html "Occupational Competency Measurement (OCM) Next From the block below, choose one…" at bounding box center [180, 45] width 361 height 264
click at [321, 160] on button "Next" at bounding box center [317, 161] width 29 height 15
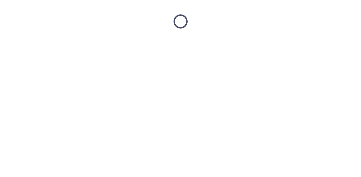
scroll to position [0, 0]
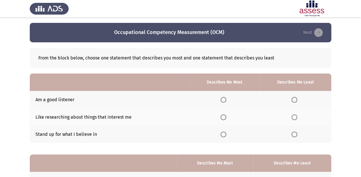
click at [294, 119] on span "Select an option" at bounding box center [295, 117] width 6 height 6
click at [294, 119] on input "Select an option" at bounding box center [295, 117] width 6 height 6
click at [294, 100] on span "Select an option" at bounding box center [295, 100] width 6 height 6
click at [294, 100] on input "Select an option" at bounding box center [295, 100] width 6 height 6
click at [295, 113] on th at bounding box center [296, 116] width 72 height 17
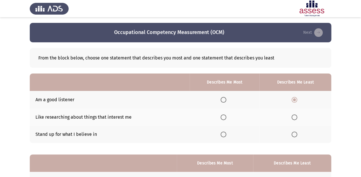
click at [295, 118] on span "Select an option" at bounding box center [295, 117] width 6 height 6
click at [295, 118] on input "Select an option" at bounding box center [295, 117] width 6 height 6
click at [222, 117] on span "Select an option" at bounding box center [224, 117] width 6 height 6
click at [222, 117] on input "Select an option" at bounding box center [224, 117] width 6 height 6
click at [294, 117] on span "Select an option" at bounding box center [295, 117] width 6 height 6
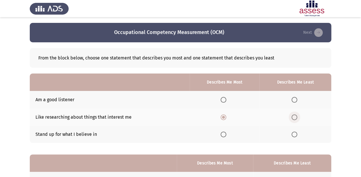
click at [294, 117] on input "Select an option" at bounding box center [295, 117] width 6 height 6
click at [225, 133] on span "Select an option" at bounding box center [224, 135] width 6 height 6
click at [225, 133] on input "Select an option" at bounding box center [224, 135] width 6 height 6
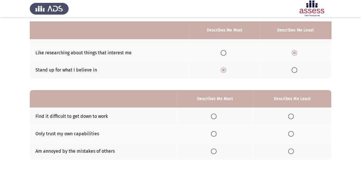
scroll to position [69, 0]
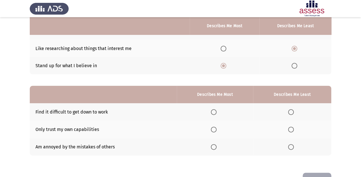
click at [293, 113] on span "Select an option" at bounding box center [291, 112] width 6 height 6
click at [293, 113] on input "Select an option" at bounding box center [291, 112] width 6 height 6
click at [215, 149] on span "Select an option" at bounding box center [214, 147] width 6 height 6
click at [215, 149] on input "Select an option" at bounding box center [214, 147] width 6 height 6
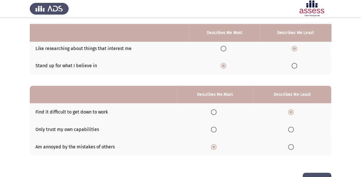
scroll to position [87, 0]
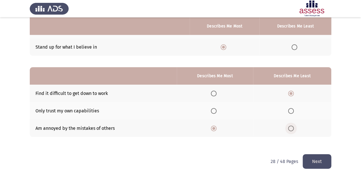
click at [293, 129] on span "Select an option" at bounding box center [291, 129] width 6 height 6
click at [293, 129] on input "Select an option" at bounding box center [291, 129] width 6 height 6
click at [218, 112] on label "Select an option" at bounding box center [215, 111] width 8 height 6
click at [217, 112] on input "Select an option" at bounding box center [214, 111] width 6 height 6
click at [292, 93] on span "Select an option" at bounding box center [291, 94] width 6 height 6
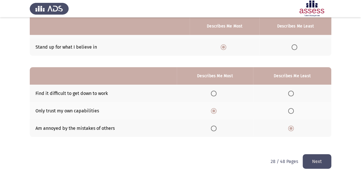
click at [292, 93] on input "Select an option" at bounding box center [291, 94] width 6 height 6
click at [214, 129] on span "Select an option" at bounding box center [214, 129] width 6 height 6
click at [214, 129] on input "Select an option" at bounding box center [214, 129] width 6 height 6
drag, startPoint x: 322, startPoint y: 160, endPoint x: 316, endPoint y: 165, distance: 7.2
click at [321, 161] on button "Next" at bounding box center [317, 161] width 29 height 15
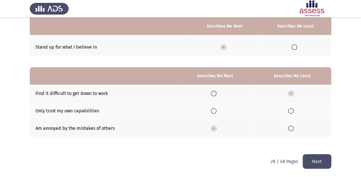
scroll to position [0, 0]
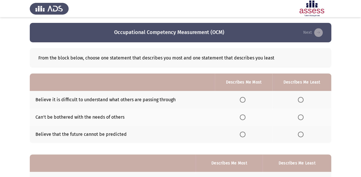
click at [245, 135] on span "Select an option" at bounding box center [243, 135] width 6 height 6
click at [245, 135] on input "Select an option" at bounding box center [243, 135] width 6 height 6
click at [300, 100] on span "Select an option" at bounding box center [301, 100] width 6 height 6
click at [300, 100] on input "Select an option" at bounding box center [301, 100] width 6 height 6
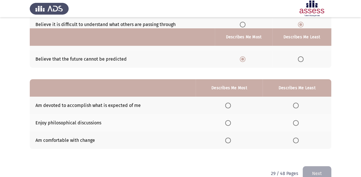
scroll to position [87, 0]
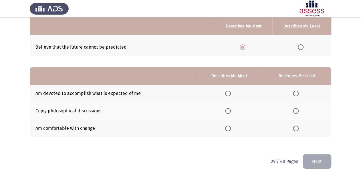
click at [228, 112] on span "Select an option" at bounding box center [228, 111] width 6 height 6
click at [228, 112] on input "Select an option" at bounding box center [228, 111] width 6 height 6
click at [294, 112] on span "Select an option" at bounding box center [296, 111] width 6 height 6
click at [294, 112] on input "Select an option" at bounding box center [296, 111] width 6 height 6
click at [232, 93] on label "Select an option" at bounding box center [229, 94] width 8 height 6
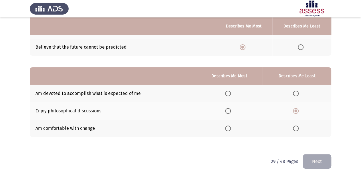
click at [231, 93] on input "Select an option" at bounding box center [228, 94] width 6 height 6
click at [315, 159] on button "Next" at bounding box center [317, 161] width 29 height 15
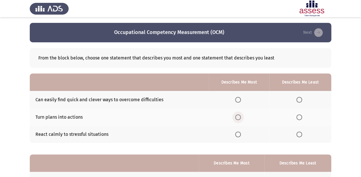
click at [241, 119] on label "Select an option" at bounding box center [239, 117] width 8 height 6
click at [241, 119] on input "Select an option" at bounding box center [238, 117] width 6 height 6
click at [300, 100] on span "Select an option" at bounding box center [299, 100] width 6 height 6
click at [300, 100] on input "Select an option" at bounding box center [299, 100] width 6 height 6
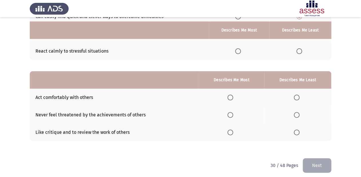
scroll to position [87, 0]
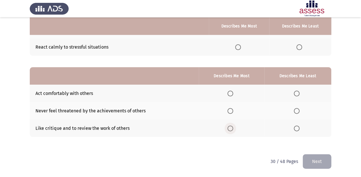
click at [233, 128] on span "Select an option" at bounding box center [230, 129] width 6 height 6
click at [233, 128] on input "Select an option" at bounding box center [230, 129] width 6 height 6
click at [303, 110] on th at bounding box center [297, 110] width 67 height 17
click at [298, 111] on span "Select an option" at bounding box center [297, 111] width 6 height 6
click at [298, 111] on input "Select an option" at bounding box center [297, 111] width 6 height 6
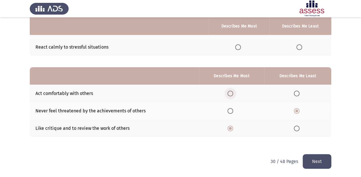
click at [233, 94] on span "Select an option" at bounding box center [230, 94] width 6 height 6
click at [233, 94] on input "Select an option" at bounding box center [230, 94] width 6 height 6
click at [299, 127] on span "Select an option" at bounding box center [297, 129] width 6 height 6
click at [299, 127] on input "Select an option" at bounding box center [297, 129] width 6 height 6
click at [325, 160] on button "Next" at bounding box center [317, 161] width 29 height 15
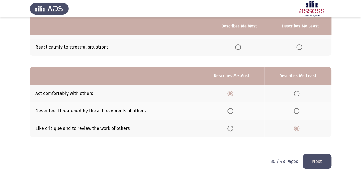
scroll to position [0, 0]
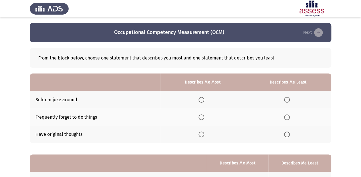
click at [284, 100] on th at bounding box center [288, 99] width 86 height 17
click at [287, 100] on span "Select an option" at bounding box center [287, 100] width 6 height 6
click at [287, 100] on input "Select an option" at bounding box center [287, 100] width 6 height 6
click at [203, 136] on span "Select an option" at bounding box center [202, 135] width 6 height 6
click at [203, 136] on input "Select an option" at bounding box center [202, 135] width 6 height 6
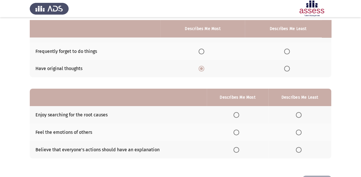
scroll to position [69, 0]
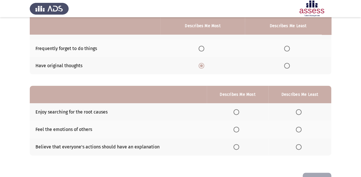
click at [239, 146] on span "Select an option" at bounding box center [236, 147] width 6 height 6
click at [239, 146] on input "Select an option" at bounding box center [236, 147] width 6 height 6
click at [296, 132] on span "Select an option" at bounding box center [299, 130] width 6 height 6
click at [296, 132] on input "Select an option" at bounding box center [299, 130] width 6 height 6
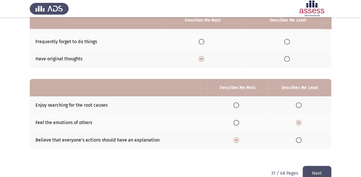
scroll to position [87, 0]
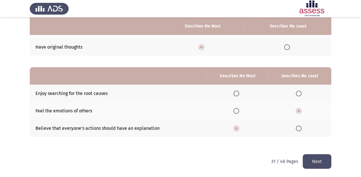
click at [319, 159] on button "Next" at bounding box center [317, 161] width 29 height 15
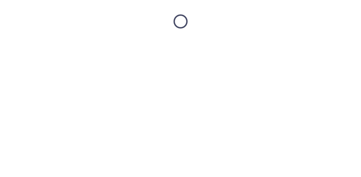
scroll to position [0, 0]
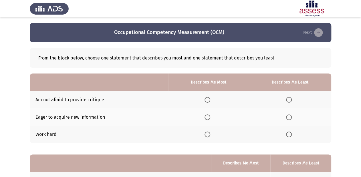
click at [214, 116] on th at bounding box center [208, 116] width 80 height 17
click at [209, 118] on span "Select an option" at bounding box center [208, 117] width 6 height 6
click at [209, 118] on input "Select an option" at bounding box center [208, 117] width 6 height 6
click at [291, 98] on span "Select an option" at bounding box center [289, 100] width 6 height 6
click at [291, 98] on input "Select an option" at bounding box center [289, 100] width 6 height 6
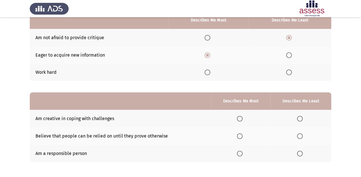
scroll to position [69, 0]
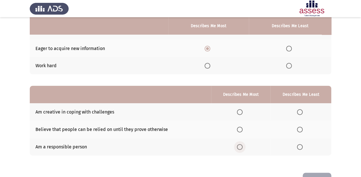
click at [241, 147] on span "Select an option" at bounding box center [240, 147] width 6 height 6
click at [241, 147] on input "Select an option" at bounding box center [240, 147] width 6 height 6
click at [297, 112] on span "Select an option" at bounding box center [300, 112] width 6 height 6
click at [297, 112] on input "Select an option" at bounding box center [300, 112] width 6 height 6
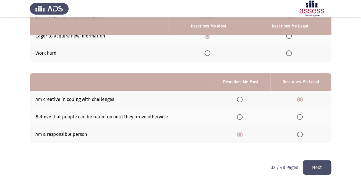
scroll to position [87, 0]
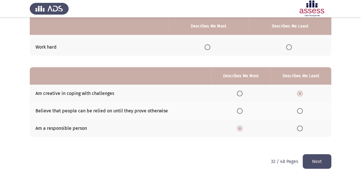
click at [317, 159] on button "Next" at bounding box center [317, 161] width 29 height 15
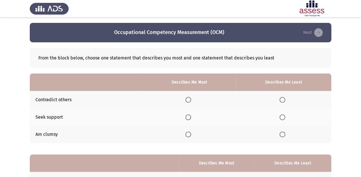
click at [286, 135] on label "Select an option" at bounding box center [284, 135] width 8 height 6
click at [285, 135] on input "Select an option" at bounding box center [283, 135] width 6 height 6
click at [186, 118] on th at bounding box center [189, 116] width 93 height 17
click at [187, 117] on span "Select an option" at bounding box center [188, 117] width 6 height 6
click at [187, 117] on input "Select an option" at bounding box center [188, 117] width 6 height 6
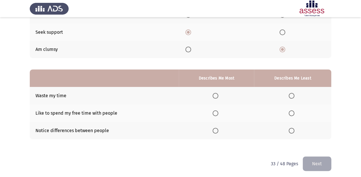
scroll to position [87, 0]
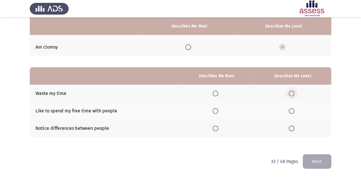
click at [291, 96] on span "Select an option" at bounding box center [292, 94] width 6 height 6
click at [291, 96] on input "Select an option" at bounding box center [292, 94] width 6 height 6
click at [217, 112] on span "Select an option" at bounding box center [216, 111] width 6 height 6
click at [217, 112] on input "Select an option" at bounding box center [216, 111] width 6 height 6
click at [316, 158] on button "Next" at bounding box center [317, 161] width 29 height 15
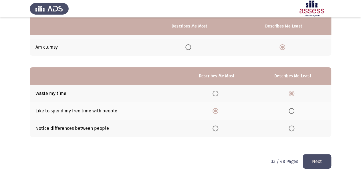
scroll to position [0, 0]
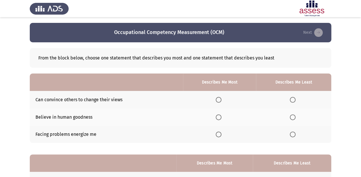
click at [220, 136] on span "Select an option" at bounding box center [219, 135] width 6 height 6
click at [220, 136] on input "Select an option" at bounding box center [219, 135] width 6 height 6
click at [294, 100] on span "Select an option" at bounding box center [293, 100] width 6 height 6
click at [294, 100] on input "Select an option" at bounding box center [293, 100] width 6 height 6
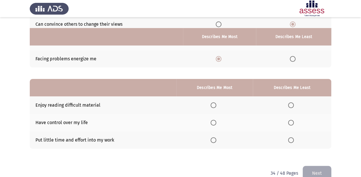
scroll to position [87, 0]
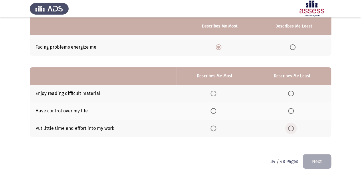
click at [293, 129] on span "Select an option" at bounding box center [291, 129] width 6 height 6
click at [293, 129] on input "Select an option" at bounding box center [291, 129] width 6 height 6
click at [213, 113] on span "Select an option" at bounding box center [214, 111] width 6 height 6
click at [213, 113] on input "Select an option" at bounding box center [214, 111] width 6 height 6
click at [317, 159] on button "Next" at bounding box center [317, 161] width 29 height 15
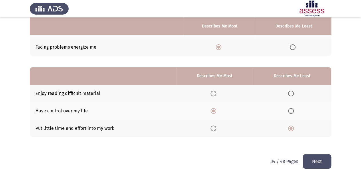
scroll to position [0, 0]
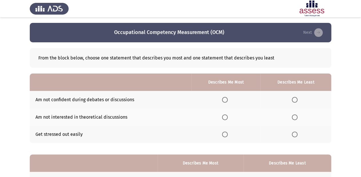
click at [294, 100] on span "Select an option" at bounding box center [295, 100] width 6 height 6
click at [294, 100] on input "Select an option" at bounding box center [295, 100] width 6 height 6
click at [224, 117] on span "Select an option" at bounding box center [225, 117] width 6 height 6
click at [224, 117] on input "Select an option" at bounding box center [225, 117] width 6 height 6
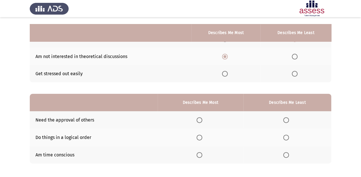
scroll to position [69, 0]
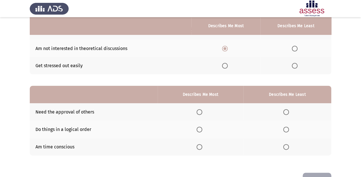
click at [199, 130] on span "Select an option" at bounding box center [200, 130] width 6 height 6
click at [199, 130] on input "Select an option" at bounding box center [200, 130] width 6 height 6
click at [284, 112] on span "Select an option" at bounding box center [286, 112] width 6 height 6
click at [284, 112] on input "Select an option" at bounding box center [286, 112] width 6 height 6
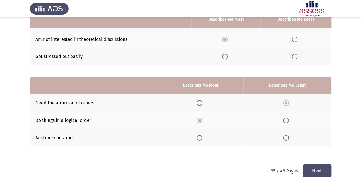
scroll to position [87, 0]
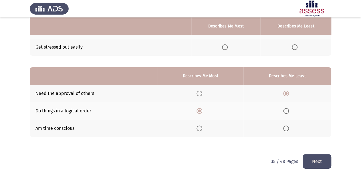
click at [321, 160] on button "Next" at bounding box center [317, 161] width 29 height 15
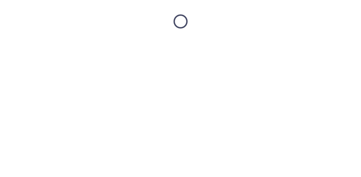
scroll to position [0, 0]
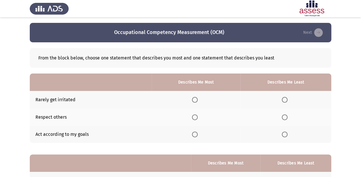
click at [191, 114] on th at bounding box center [196, 116] width 89 height 17
click at [195, 117] on span "Select an option" at bounding box center [195, 117] width 6 height 6
click at [195, 117] on input "Select an option" at bounding box center [195, 117] width 6 height 6
click at [284, 101] on span "Select an option" at bounding box center [285, 100] width 6 height 6
click at [284, 101] on input "Select an option" at bounding box center [285, 100] width 6 height 6
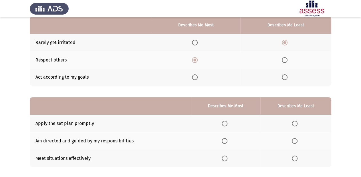
scroll to position [69, 0]
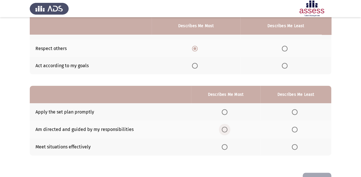
click at [227, 130] on span "Select an option" at bounding box center [225, 130] width 6 height 6
click at [227, 130] on input "Select an option" at bounding box center [225, 130] width 6 height 6
click at [293, 149] on span "Select an option" at bounding box center [295, 147] width 6 height 6
click at [293, 149] on input "Select an option" at bounding box center [295, 147] width 6 height 6
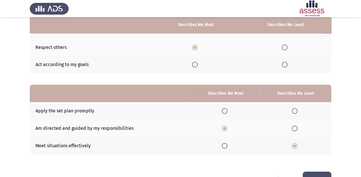
scroll to position [87, 0]
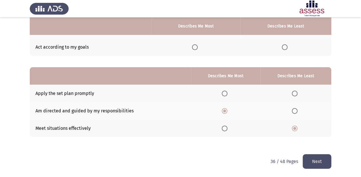
click at [318, 164] on button "Next" at bounding box center [317, 161] width 29 height 15
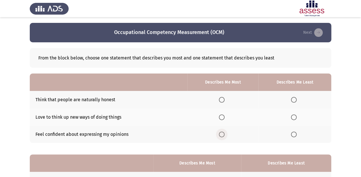
click at [222, 137] on span "Select an option" at bounding box center [222, 135] width 6 height 6
click at [222, 137] on input "Select an option" at bounding box center [222, 135] width 6 height 6
click at [293, 102] on span "Select an option" at bounding box center [294, 100] width 6 height 6
click at [293, 102] on input "Select an option" at bounding box center [294, 100] width 6 height 6
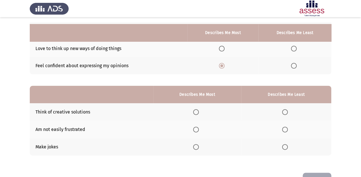
scroll to position [87, 0]
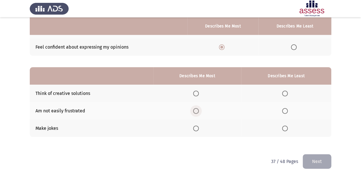
click at [197, 114] on span "Select an option" at bounding box center [196, 111] width 6 height 6
click at [197, 114] on input "Select an option" at bounding box center [196, 111] width 6 height 6
click at [288, 129] on span "Select an option" at bounding box center [285, 129] width 6 height 6
click at [288, 129] on input "Select an option" at bounding box center [285, 129] width 6 height 6
click at [318, 164] on button "Next" at bounding box center [317, 161] width 29 height 15
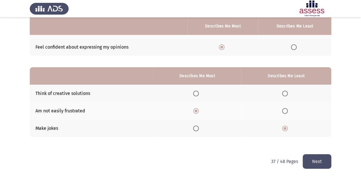
scroll to position [0, 0]
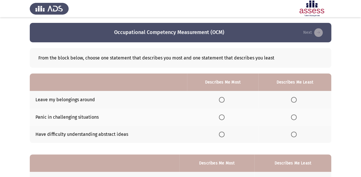
click at [296, 100] on span "Select an option" at bounding box center [294, 100] width 6 height 6
click at [296, 100] on input "Select an option" at bounding box center [294, 100] width 6 height 6
click at [222, 137] on span "Select an option" at bounding box center [222, 135] width 6 height 6
click at [222, 137] on input "Select an option" at bounding box center [222, 135] width 6 height 6
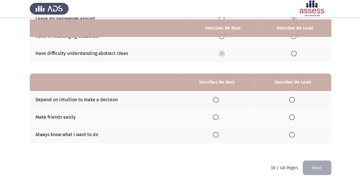
scroll to position [87, 0]
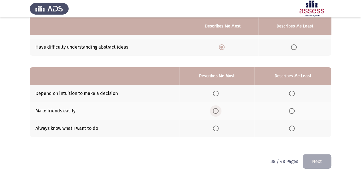
click at [214, 112] on span "Select an option" at bounding box center [216, 111] width 6 height 6
click at [214, 112] on input "Select an option" at bounding box center [216, 111] width 6 height 6
click at [291, 94] on span "Select an option" at bounding box center [292, 94] width 6 height 6
click at [291, 94] on input "Select an option" at bounding box center [292, 94] width 6 height 6
click at [308, 157] on button "Next" at bounding box center [317, 161] width 29 height 15
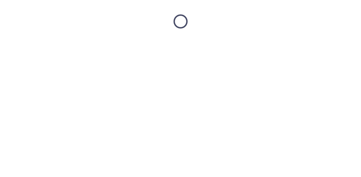
scroll to position [0, 0]
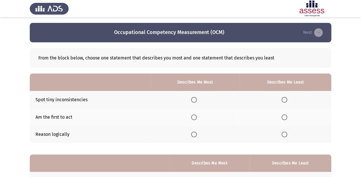
click at [197, 134] on span "Select an option" at bounding box center [194, 135] width 6 height 6
click at [197, 134] on input "Select an option" at bounding box center [194, 135] width 6 height 6
click at [283, 101] on span "Select an option" at bounding box center [285, 100] width 6 height 6
click at [283, 101] on input "Select an option" at bounding box center [285, 100] width 6 height 6
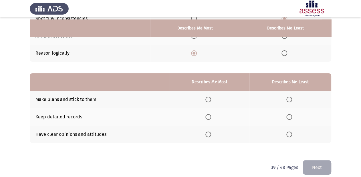
scroll to position [87, 0]
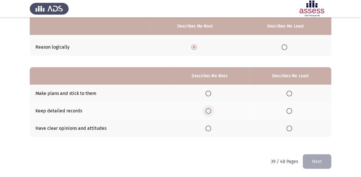
click at [207, 110] on span "Select an option" at bounding box center [208, 111] width 6 height 6
click at [207, 110] on input "Select an option" at bounding box center [208, 111] width 6 height 6
click at [286, 128] on span "Select an option" at bounding box center [289, 129] width 6 height 6
click at [286, 128] on input "Select an option" at bounding box center [289, 129] width 6 height 6
click at [314, 156] on button "Next" at bounding box center [317, 161] width 29 height 15
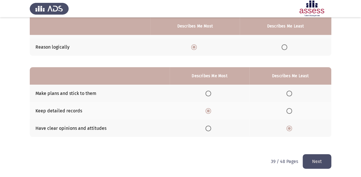
scroll to position [0, 0]
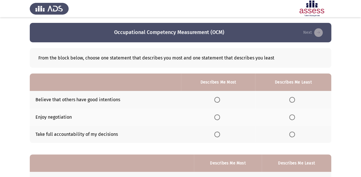
click at [293, 117] on span "Select an option" at bounding box center [292, 117] width 6 height 6
click at [293, 117] on input "Select an option" at bounding box center [292, 117] width 6 height 6
click at [220, 134] on span "Select an option" at bounding box center [217, 135] width 6 height 6
click at [220, 134] on input "Select an option" at bounding box center [217, 135] width 6 height 6
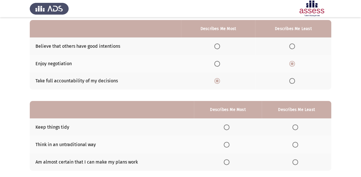
scroll to position [64, 0]
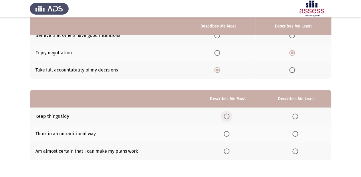
click at [229, 118] on span "Select an option" at bounding box center [227, 117] width 6 height 6
click at [229, 118] on input "Select an option" at bounding box center [227, 117] width 6 height 6
click at [225, 153] on span "Select an option" at bounding box center [227, 151] width 6 height 6
click at [225, 153] on input "Select an option" at bounding box center [227, 151] width 6 height 6
click at [298, 132] on span "Select an option" at bounding box center [295, 134] width 6 height 6
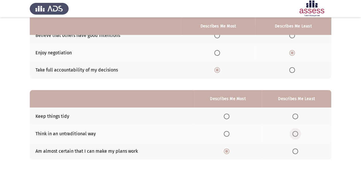
click at [298, 132] on input "Select an option" at bounding box center [295, 134] width 6 height 6
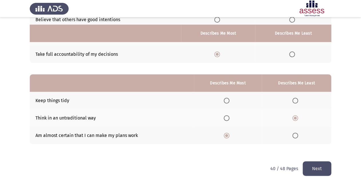
scroll to position [87, 0]
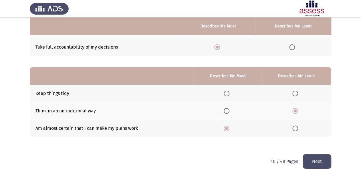
click at [319, 158] on button "Next" at bounding box center [317, 161] width 29 height 15
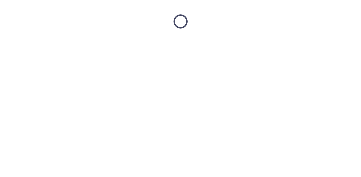
scroll to position [0, 0]
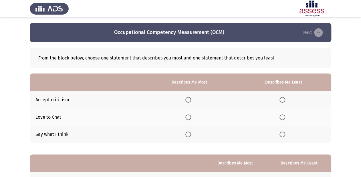
click at [284, 117] on span "Select an option" at bounding box center [283, 117] width 6 height 6
click at [284, 117] on input "Select an option" at bounding box center [283, 117] width 6 height 6
click at [189, 102] on span "Select an option" at bounding box center [188, 100] width 6 height 6
click at [189, 102] on input "Select an option" at bounding box center [188, 100] width 6 height 6
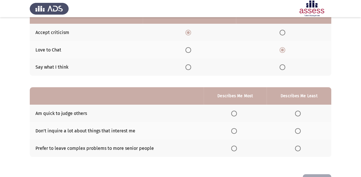
scroll to position [69, 0]
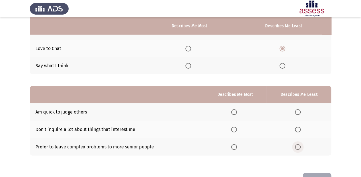
click at [301, 148] on label "Select an option" at bounding box center [299, 147] width 8 height 6
click at [301, 148] on input "Select an option" at bounding box center [298, 147] width 6 height 6
click at [233, 131] on span "Select an option" at bounding box center [234, 130] width 6 height 6
click at [233, 131] on input "Select an option" at bounding box center [234, 130] width 6 height 6
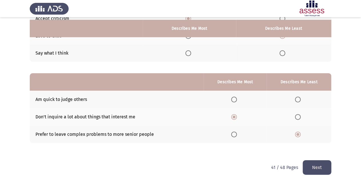
scroll to position [87, 0]
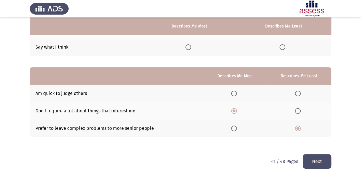
click at [326, 161] on button "Next" at bounding box center [317, 161] width 29 height 15
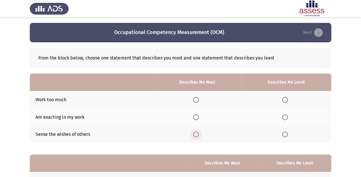
click at [199, 135] on span "Select an option" at bounding box center [196, 135] width 6 height 6
click at [199, 135] on input "Select an option" at bounding box center [196, 135] width 6 height 6
click at [285, 98] on span "Select an option" at bounding box center [285, 100] width 6 height 6
click at [285, 98] on input "Select an option" at bounding box center [285, 100] width 6 height 6
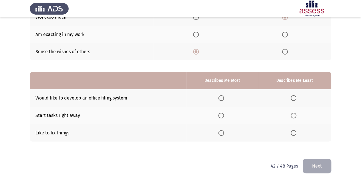
scroll to position [87, 0]
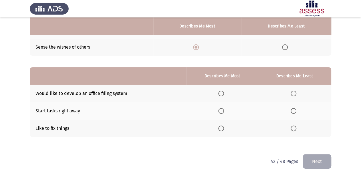
click at [223, 92] on span "Select an option" at bounding box center [221, 94] width 6 height 6
click at [223, 92] on input "Select an option" at bounding box center [221, 94] width 6 height 6
click at [292, 126] on span "Select an option" at bounding box center [294, 129] width 6 height 6
click at [292, 126] on input "Select an option" at bounding box center [294, 129] width 6 height 6
click at [219, 127] on th at bounding box center [223, 128] width 72 height 17
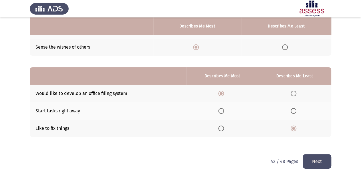
click at [221, 128] on span "Select an option" at bounding box center [221, 129] width 6 height 6
click at [221, 128] on input "Select an option" at bounding box center [221, 129] width 6 height 6
click at [221, 93] on span "Select an option" at bounding box center [221, 94] width 6 height 6
click at [221, 93] on input "Select an option" at bounding box center [221, 94] width 6 height 6
click at [294, 110] on span "Select an option" at bounding box center [294, 111] width 6 height 6
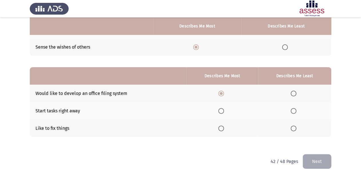
click at [294, 110] on input "Select an option" at bounding box center [294, 111] width 6 height 6
click at [323, 161] on button "Next" at bounding box center [317, 161] width 29 height 15
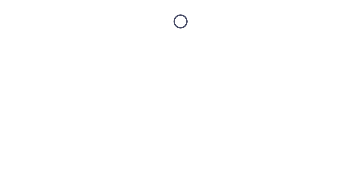
scroll to position [0, 0]
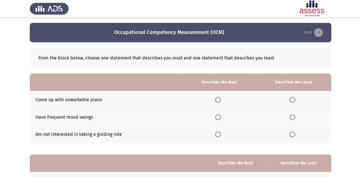
click at [295, 98] on span "Select an option" at bounding box center [293, 100] width 6 height 6
click at [295, 98] on input "Select an option" at bounding box center [293, 100] width 6 height 6
click at [291, 121] on th at bounding box center [293, 116] width 75 height 17
click at [291, 119] on span "Select an option" at bounding box center [293, 117] width 6 height 6
click at [291, 119] on input "Select an option" at bounding box center [293, 117] width 6 height 6
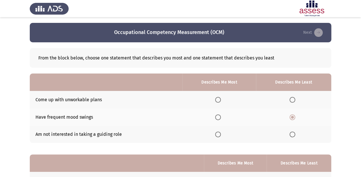
click at [220, 100] on span "Select an option" at bounding box center [218, 100] width 6 height 6
click at [220, 100] on input "Select an option" at bounding box center [218, 100] width 6 height 6
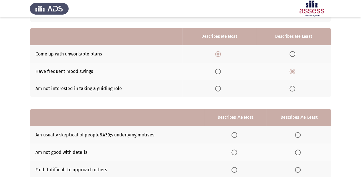
scroll to position [69, 0]
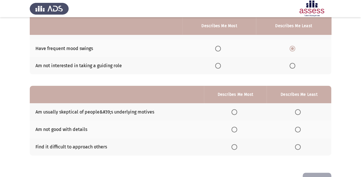
click at [295, 131] on th at bounding box center [299, 129] width 65 height 17
click at [298, 130] on span "Select an option" at bounding box center [298, 130] width 6 height 6
click at [298, 130] on input "Select an option" at bounding box center [298, 130] width 6 height 6
click at [234, 114] on span "Select an option" at bounding box center [234, 112] width 6 height 6
click at [234, 114] on input "Select an option" at bounding box center [234, 112] width 6 height 6
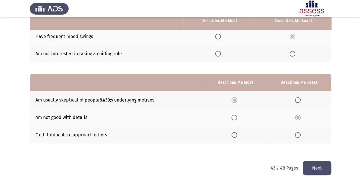
scroll to position [87, 0]
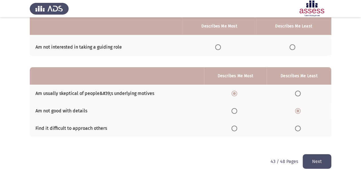
click at [311, 161] on button "Next" at bounding box center [317, 161] width 29 height 15
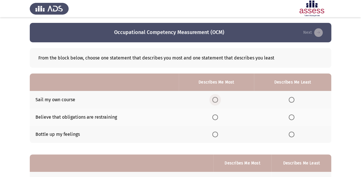
click at [214, 101] on span "Select an option" at bounding box center [215, 100] width 6 height 6
click at [214, 101] on input "Select an option" at bounding box center [215, 100] width 6 height 6
click at [298, 120] on th at bounding box center [292, 116] width 77 height 17
click at [294, 117] on span "Select an option" at bounding box center [292, 117] width 6 height 6
click at [294, 117] on input "Select an option" at bounding box center [292, 117] width 6 height 6
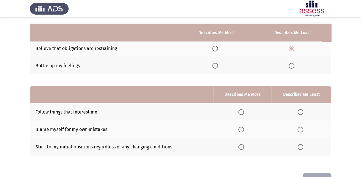
scroll to position [87, 0]
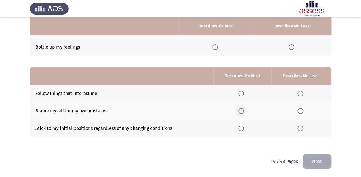
click at [242, 113] on span "Select an option" at bounding box center [241, 111] width 6 height 6
click at [242, 113] on input "Select an option" at bounding box center [241, 111] width 6 height 6
click at [305, 129] on label "Select an option" at bounding box center [302, 129] width 8 height 6
click at [303, 129] on input "Select an option" at bounding box center [301, 129] width 6 height 6
click at [244, 93] on span "Select an option" at bounding box center [241, 94] width 6 height 6
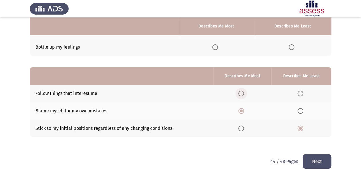
click at [244, 93] on input "Select an option" at bounding box center [241, 94] width 6 height 6
click at [309, 159] on button "Next" at bounding box center [317, 161] width 29 height 15
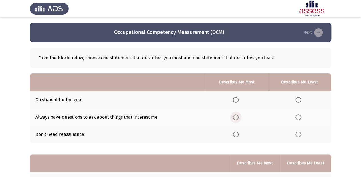
click at [235, 120] on span "Select an option" at bounding box center [236, 117] width 6 height 6
click at [235, 120] on input "Select an option" at bounding box center [236, 117] width 6 height 6
click at [295, 99] on th at bounding box center [300, 99] width 64 height 17
click at [297, 100] on span "Select an option" at bounding box center [299, 100] width 6 height 6
click at [297, 100] on input "Select an option" at bounding box center [299, 100] width 6 height 6
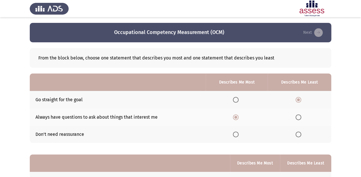
click at [300, 132] on span "Select an option" at bounding box center [299, 135] width 6 height 6
click at [300, 132] on input "Select an option" at bounding box center [299, 135] width 6 height 6
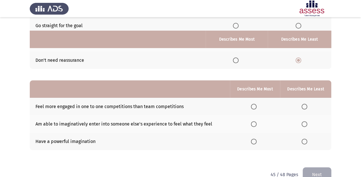
scroll to position [87, 0]
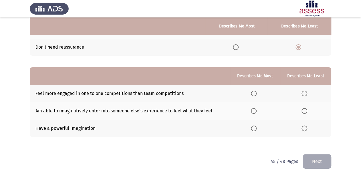
click at [256, 128] on span "Select an option" at bounding box center [254, 129] width 6 height 6
click at [256, 128] on input "Select an option" at bounding box center [254, 129] width 6 height 6
click at [307, 93] on span "Select an option" at bounding box center [305, 94] width 6 height 6
click at [307, 93] on input "Select an option" at bounding box center [305, 94] width 6 height 6
click at [317, 163] on button "Next" at bounding box center [317, 161] width 29 height 15
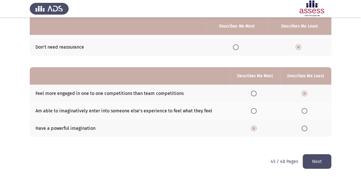
scroll to position [0, 0]
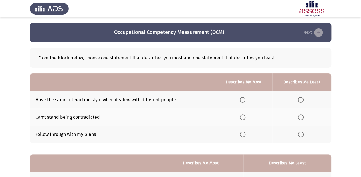
click at [298, 97] on span "Select an option" at bounding box center [301, 100] width 6 height 6
click at [298, 97] on input "Select an option" at bounding box center [301, 100] width 6 height 6
click at [241, 134] on span "Select an option" at bounding box center [243, 135] width 6 height 6
click at [241, 134] on input "Select an option" at bounding box center [243, 135] width 6 height 6
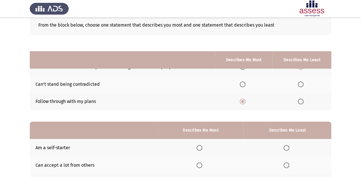
scroll to position [69, 0]
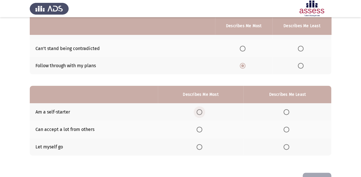
click at [202, 113] on span "Select an option" at bounding box center [200, 112] width 6 height 6
click at [202, 113] on input "Select an option" at bounding box center [200, 112] width 6 height 6
click at [288, 149] on span "Select an option" at bounding box center [287, 147] width 6 height 6
click at [288, 149] on input "Select an option" at bounding box center [287, 147] width 6 height 6
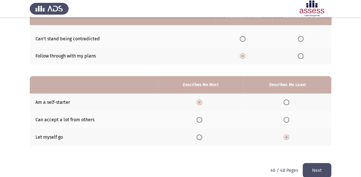
scroll to position [87, 0]
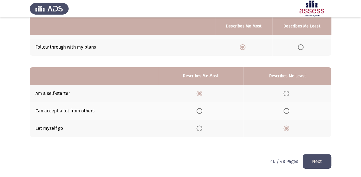
click at [302, 156] on div "46 / 48 Pages Next" at bounding box center [300, 161] width 61 height 15
click at [304, 158] on button "Next" at bounding box center [317, 161] width 29 height 15
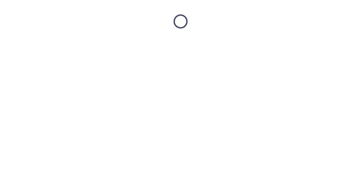
scroll to position [0, 0]
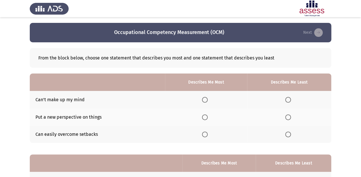
click at [211, 139] on th at bounding box center [206, 134] width 82 height 17
click at [204, 137] on span "Select an option" at bounding box center [205, 135] width 6 height 6
click at [204, 137] on input "Select an option" at bounding box center [205, 135] width 6 height 6
click at [290, 100] on span "Select an option" at bounding box center [288, 100] width 6 height 6
click at [290, 100] on input "Select an option" at bounding box center [288, 100] width 6 height 6
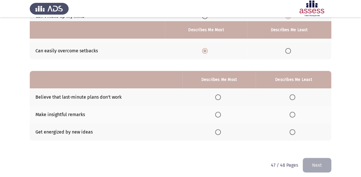
scroll to position [87, 0]
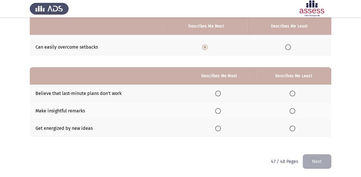
click at [292, 92] on span "Select an option" at bounding box center [293, 94] width 6 height 6
click at [292, 92] on input "Select an option" at bounding box center [293, 94] width 6 height 6
click at [218, 111] on span "Select an option" at bounding box center [218, 111] width 6 height 6
click at [218, 111] on input "Select an option" at bounding box center [218, 111] width 6 height 6
click at [311, 166] on button "Next" at bounding box center [317, 161] width 29 height 15
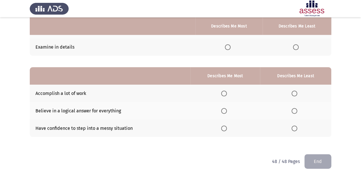
click at [224, 111] on span "Select an option" at bounding box center [224, 111] width 6 height 6
click at [224, 111] on input "Select an option" at bounding box center [224, 111] width 6 height 6
click at [293, 111] on span "Select an option" at bounding box center [295, 111] width 6 height 6
click at [293, 111] on input "Select an option" at bounding box center [295, 111] width 6 height 6
click at [225, 94] on span "Select an option" at bounding box center [224, 94] width 6 height 6
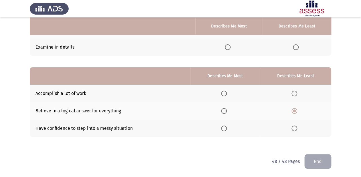
click at [225, 94] on input "Select an option" at bounding box center [224, 94] width 6 height 6
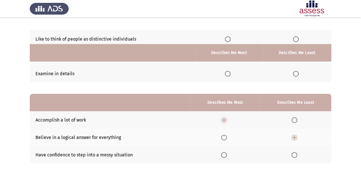
scroll to position [19, 0]
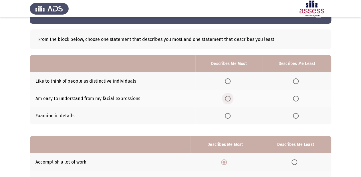
click at [226, 97] on span "Select an option" at bounding box center [228, 99] width 6 height 6
click at [226, 97] on input "Select an option" at bounding box center [228, 99] width 6 height 6
click at [298, 79] on span "Select an option" at bounding box center [296, 81] width 6 height 6
click at [298, 79] on input "Select an option" at bounding box center [296, 81] width 6 height 6
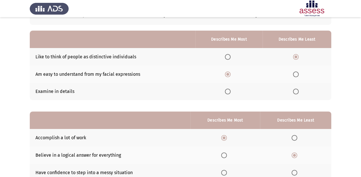
scroll to position [87, 0]
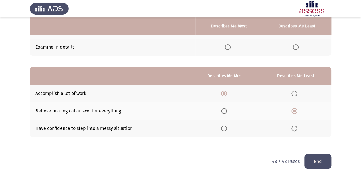
click at [320, 164] on button "End" at bounding box center [317, 161] width 27 height 15
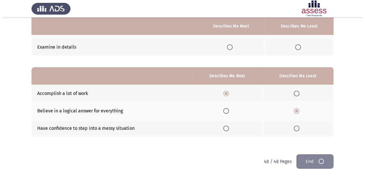
scroll to position [0, 0]
